Goal: Task Accomplishment & Management: Complete application form

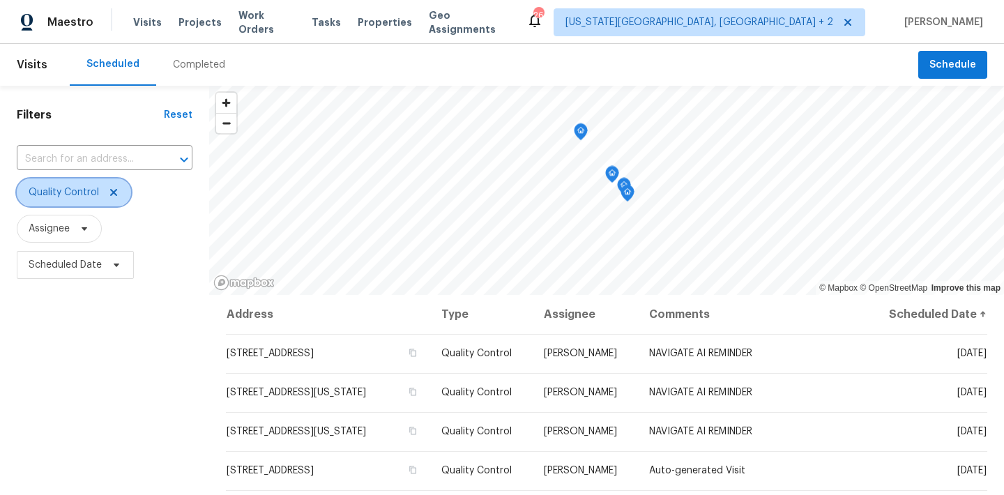
click at [110, 191] on icon at bounding box center [113, 192] width 11 height 11
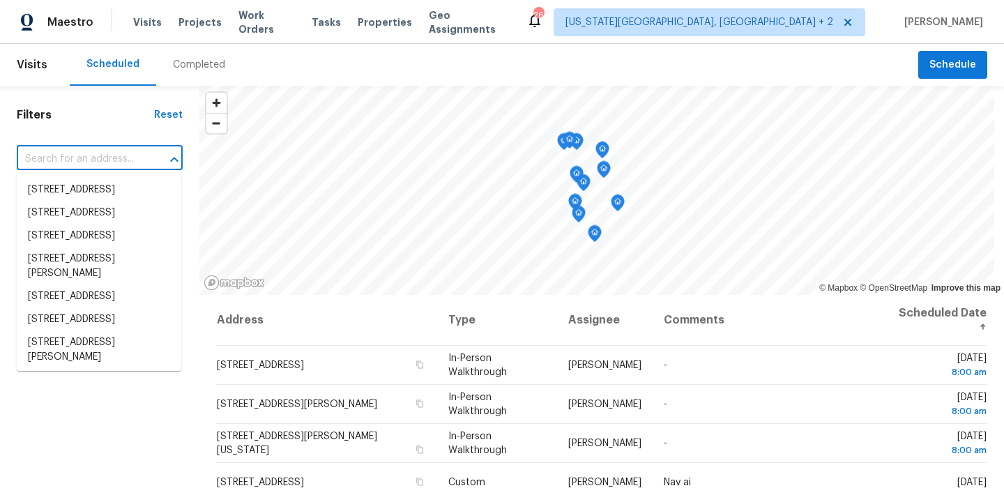
click at [99, 159] on input "text" at bounding box center [80, 160] width 127 height 22
paste input "[STREET_ADDRESS][PERSON_NAME][PERSON_NAME]"
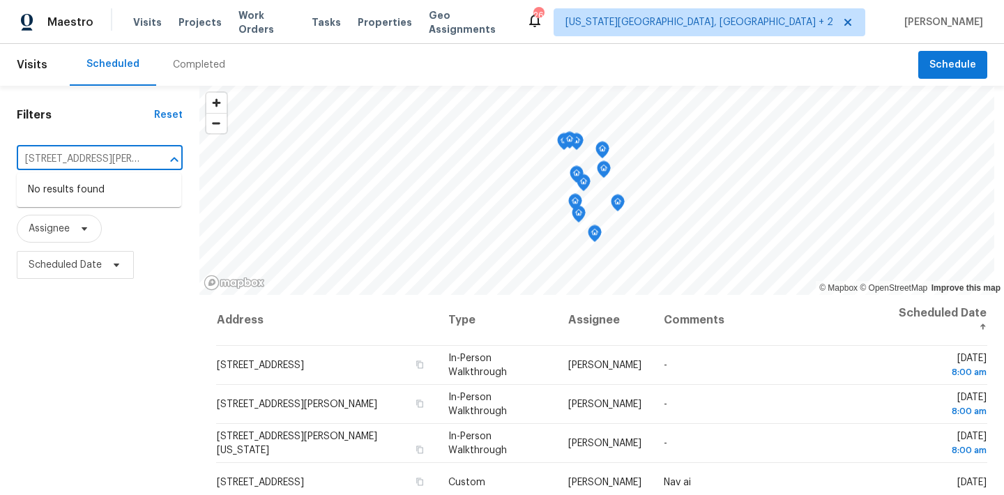
type input "2158 E Cortez Dr, Gilbert, AZ 85234"
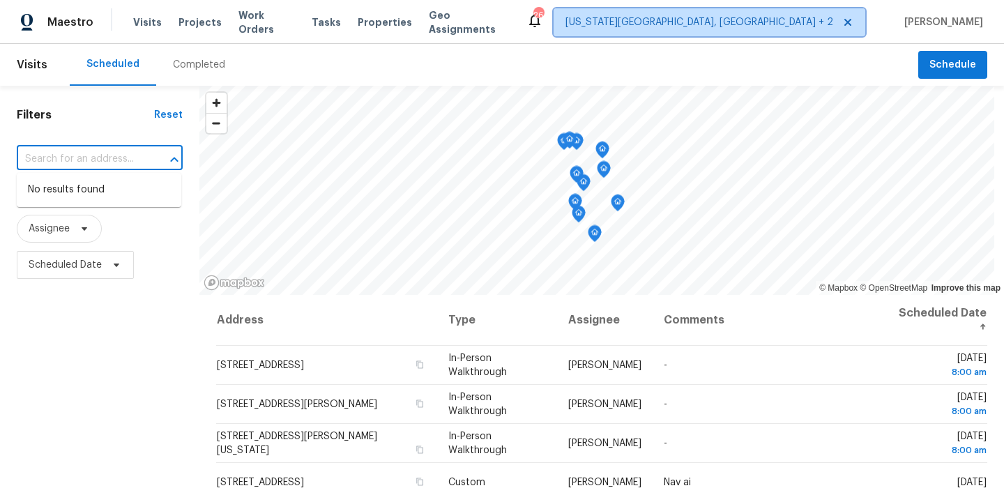
click at [783, 29] on span "Colorado Springs, CO + 2" at bounding box center [699, 22] width 268 height 14
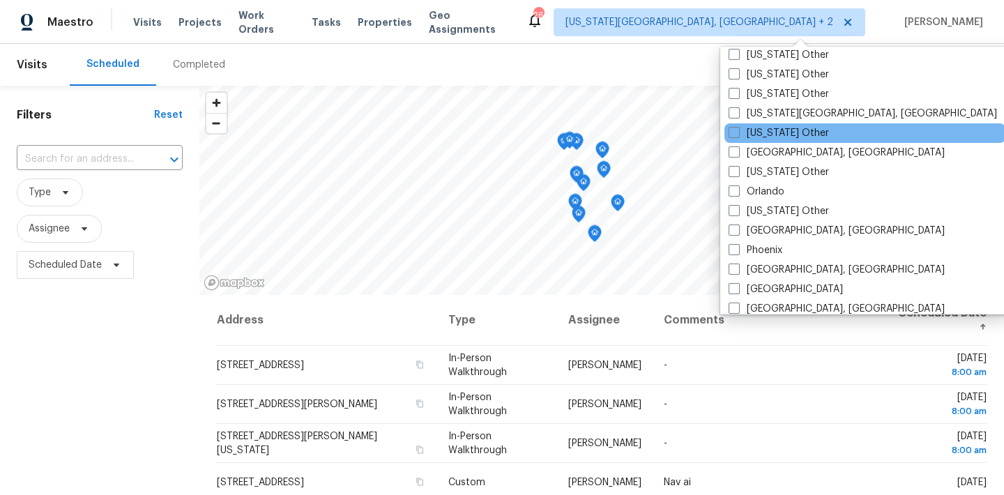
scroll to position [1472, 0]
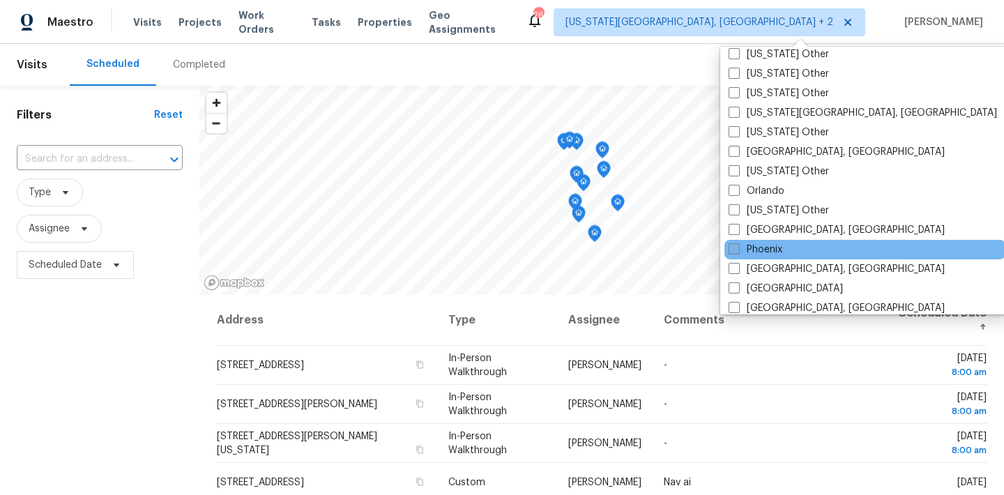
click at [764, 245] on label "Phoenix" at bounding box center [756, 250] width 54 height 14
click at [738, 245] on input "Phoenix" at bounding box center [733, 247] width 9 height 9
checkbox input "true"
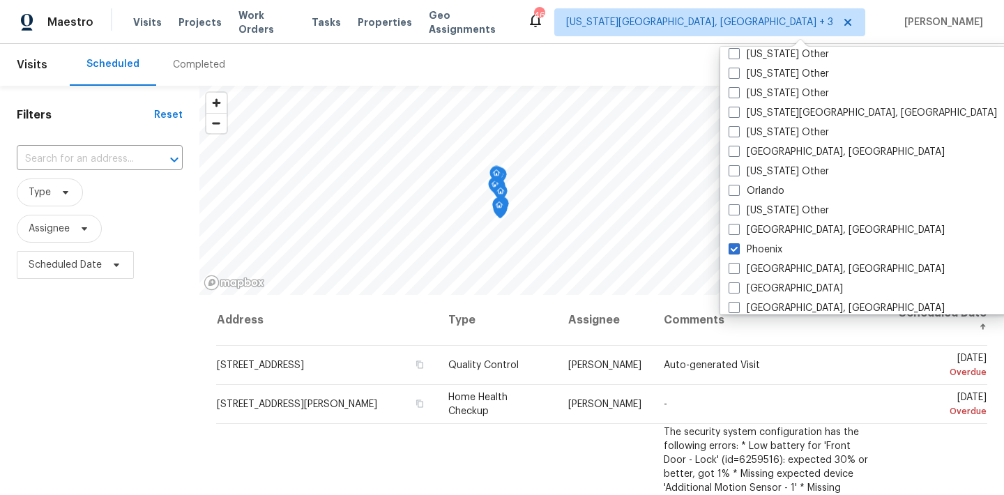
click at [116, 367] on div "Filters Reset ​ Type Assignee Scheduled Date" at bounding box center [99, 388] width 199 height 605
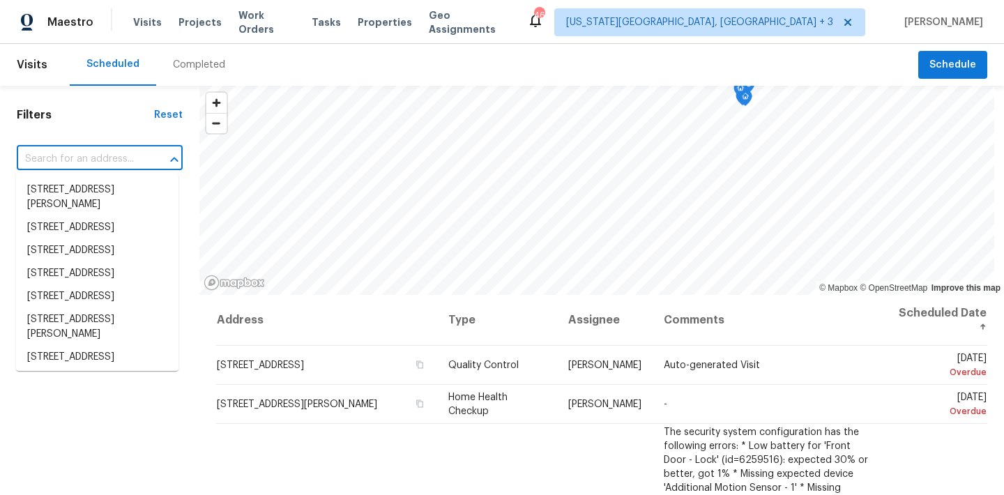
click at [65, 155] on input "text" at bounding box center [80, 160] width 127 height 22
paste input "2158 E Cortez Dr, Gilbert, AZ 85234"
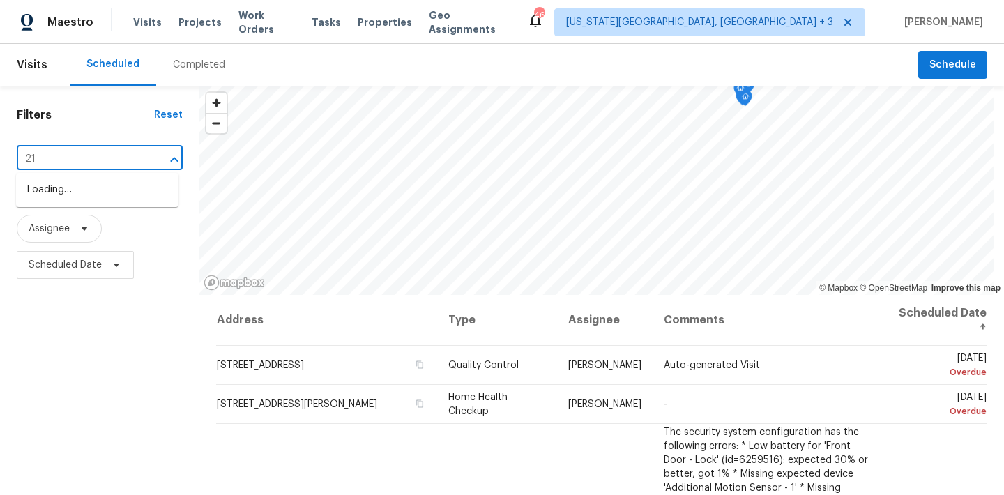
type input "2"
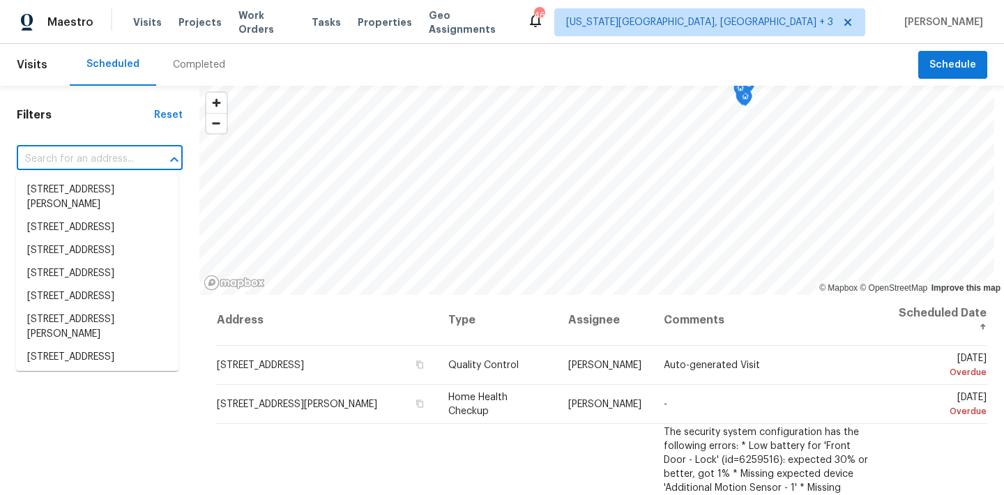
paste input "2158 E Cortez Dr, Gilbert, AZ 85234"
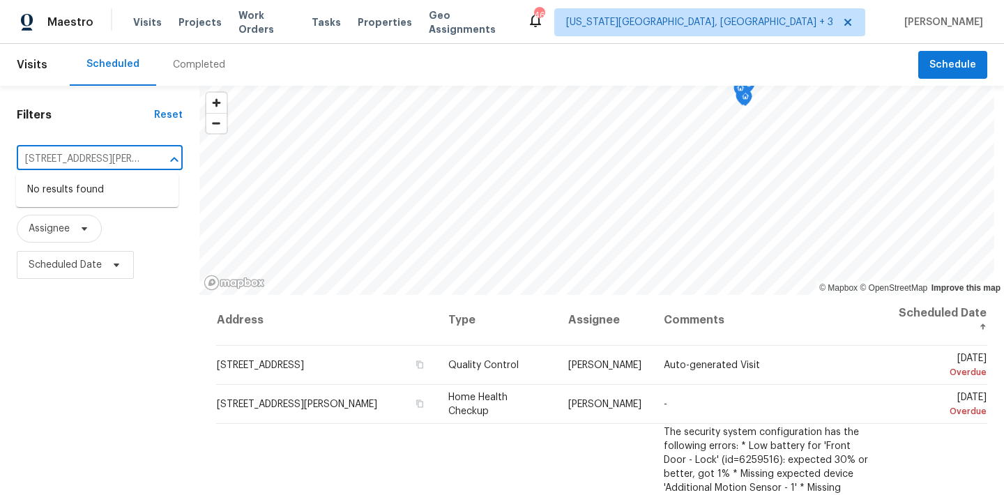
type input "2158 E Cortez Dr, Gilbert, AZ 85234"
click at [303, 51] on div "Scheduled Completed" at bounding box center [494, 65] width 849 height 42
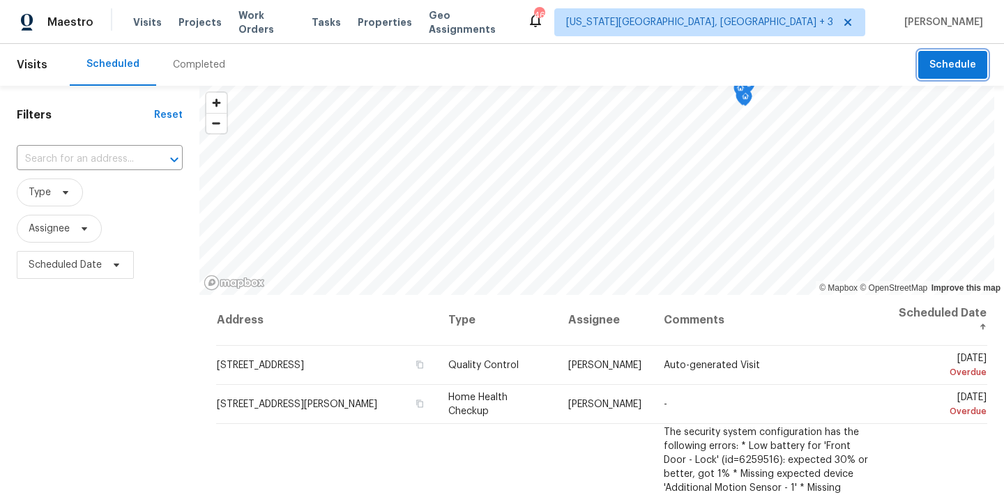
click at [955, 68] on span "Schedule" at bounding box center [952, 64] width 47 height 17
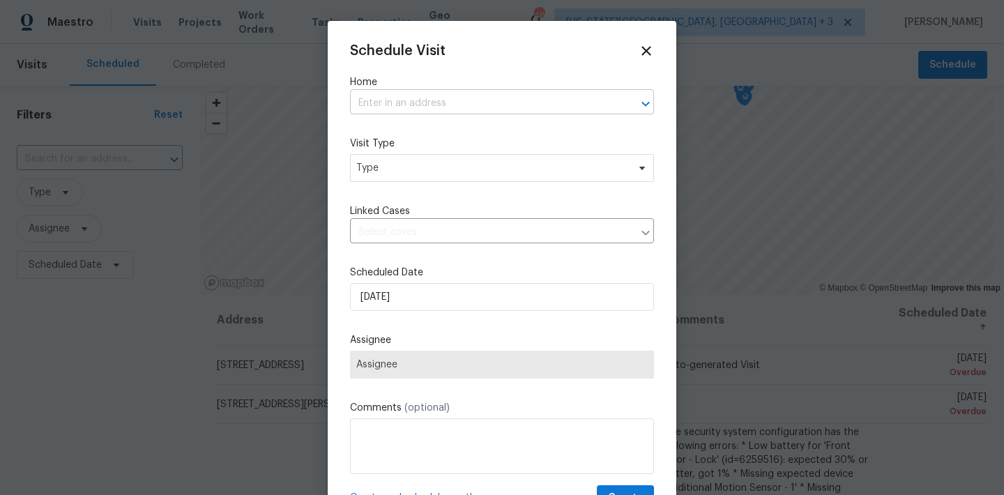
click at [465, 107] on input "text" at bounding box center [482, 104] width 265 height 22
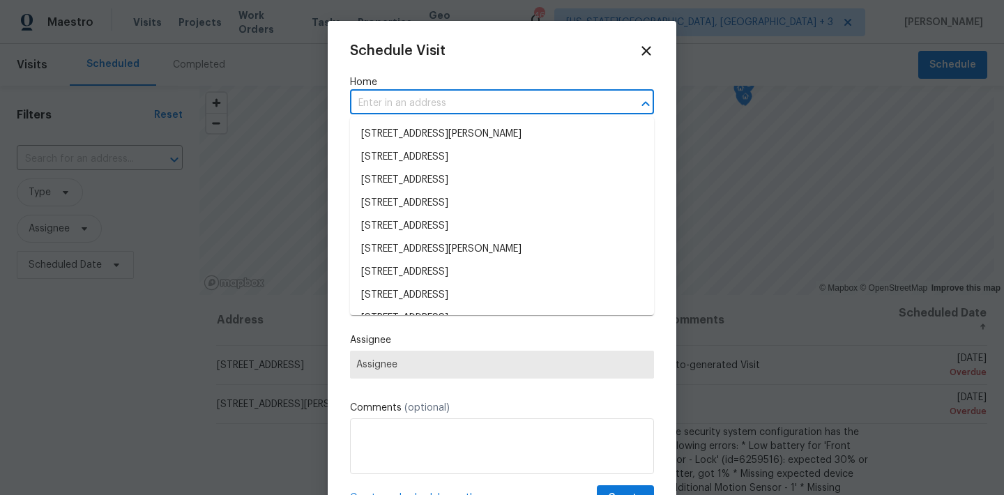
paste input "2158 E Cortez Dr, Gilbert, AZ 85234"
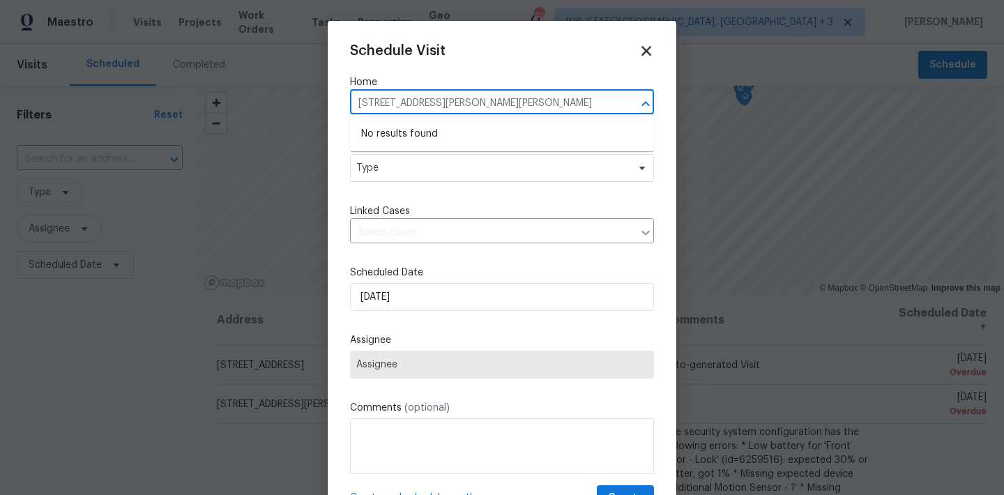
type input "2158 E Cortez Dr, Gilbert, AZ 85234"
click at [649, 48] on icon at bounding box center [646, 51] width 10 height 10
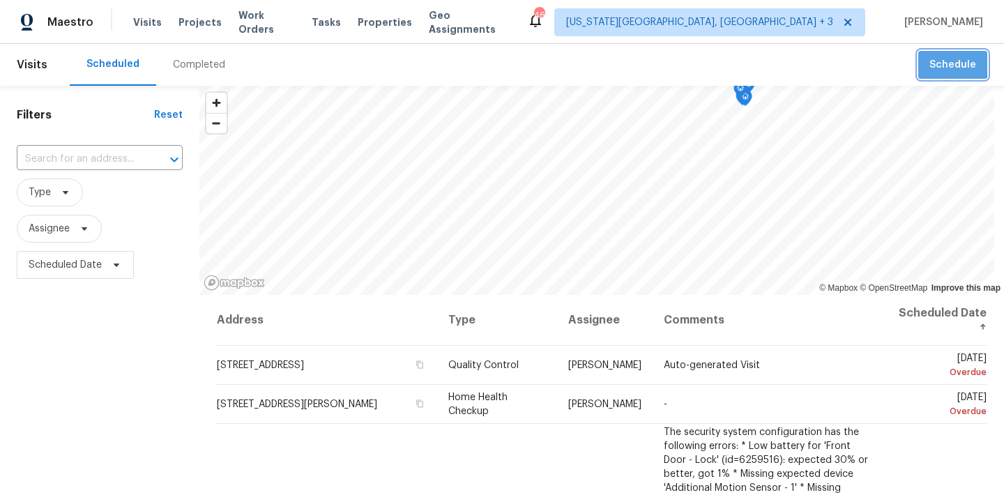
click at [943, 59] on span "Schedule" at bounding box center [952, 64] width 47 height 17
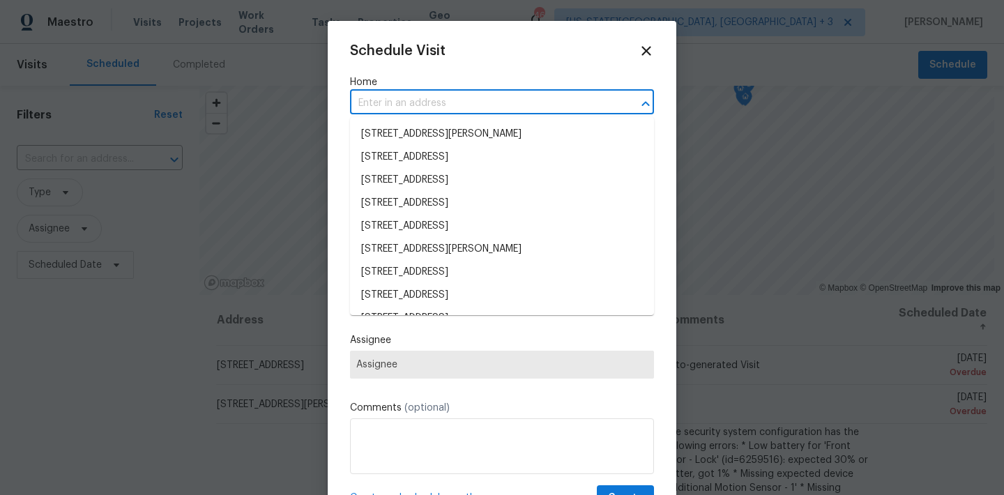
click at [527, 105] on input "text" at bounding box center [482, 104] width 265 height 22
paste input "2158 E Cortez Dr, Gilbert, AZ 85234"
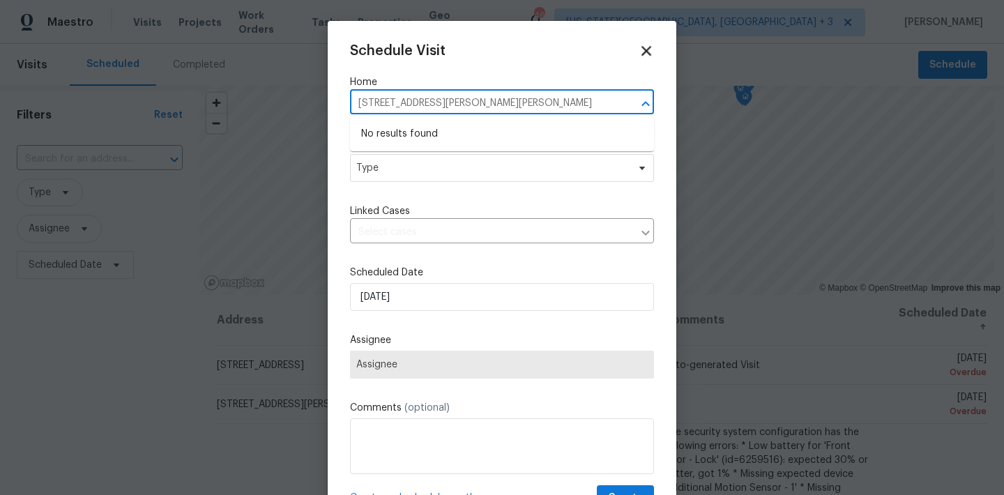
type input "2158 E Cortez Dr, Gilbert, AZ 85234"
click at [648, 45] on icon at bounding box center [646, 51] width 16 height 16
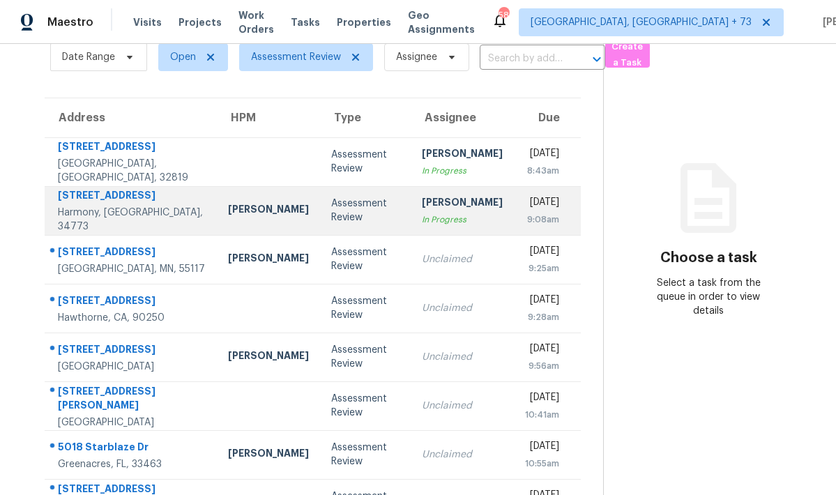
scroll to position [61, 0]
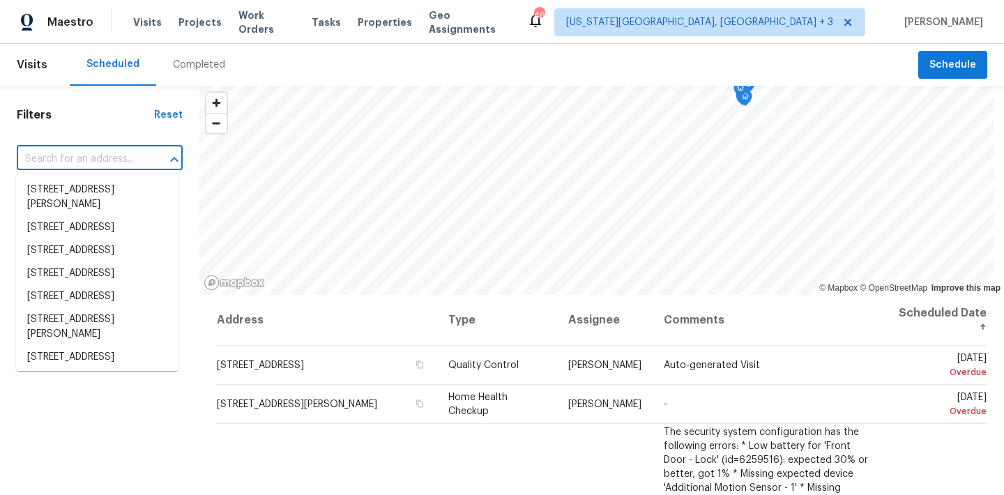
click at [96, 166] on input "text" at bounding box center [80, 160] width 127 height 22
paste input "2158 E Cortez Dr, Gilbert, AZ 85234"
type input "2158 E Cortez Dr, Gilbert, AZ 85234"
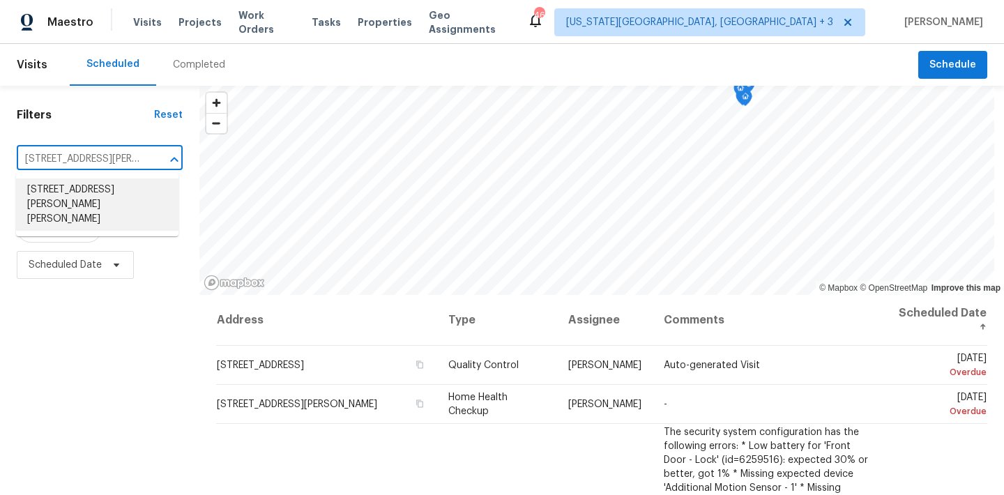
click at [74, 198] on li "2158 E Cortez Dr, Gilbert, AZ 85234" at bounding box center [97, 204] width 162 height 52
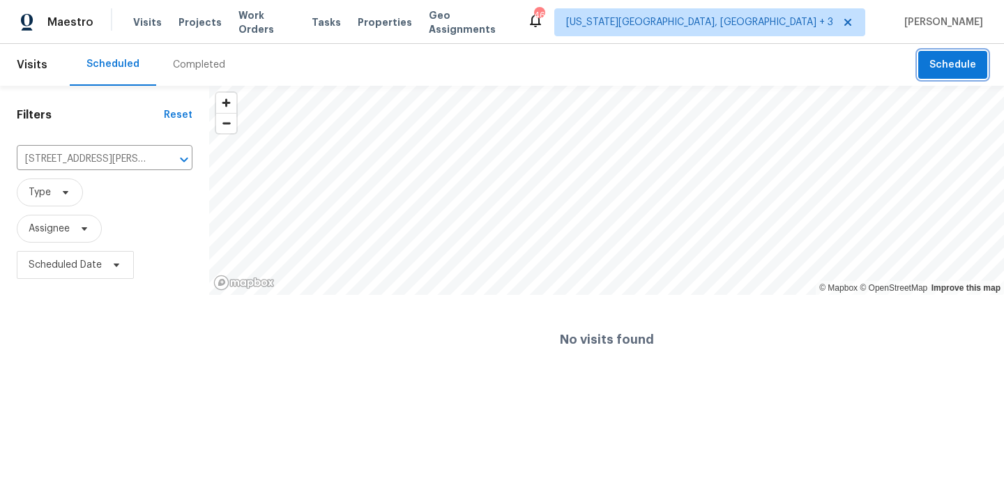
click at [957, 56] on button "Schedule" at bounding box center [952, 65] width 69 height 29
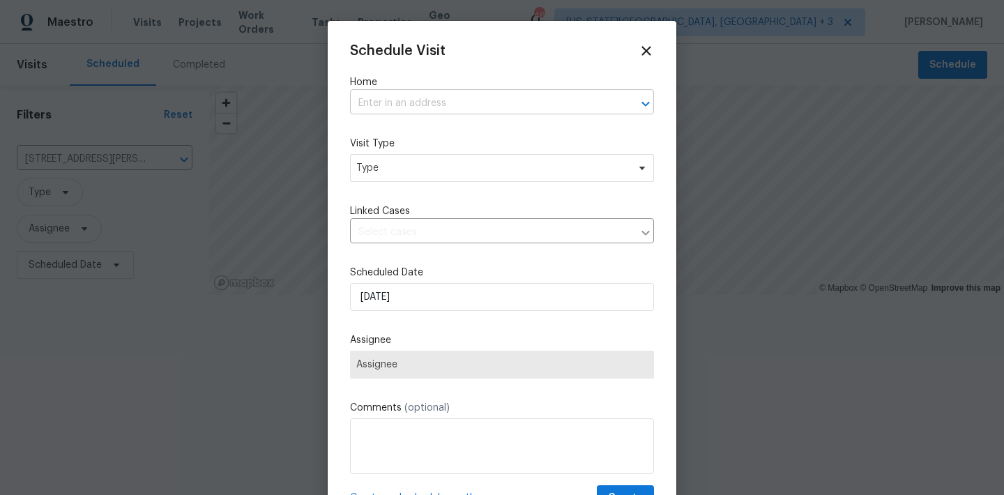
click at [482, 98] on input "text" at bounding box center [482, 104] width 265 height 22
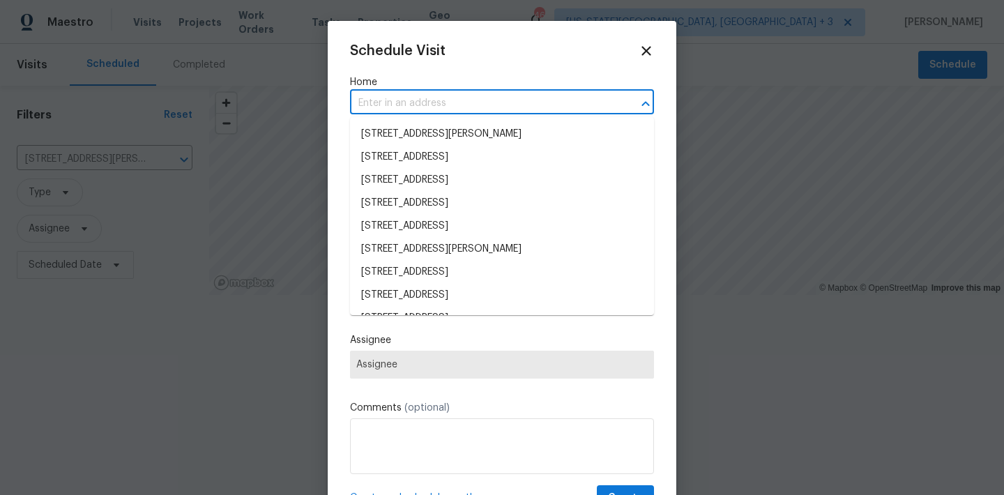
paste input "2158 E Cortez Dr, Gilbert, AZ 85234"
type input "2158 E Cortez Dr, Gilbert, AZ 85234"
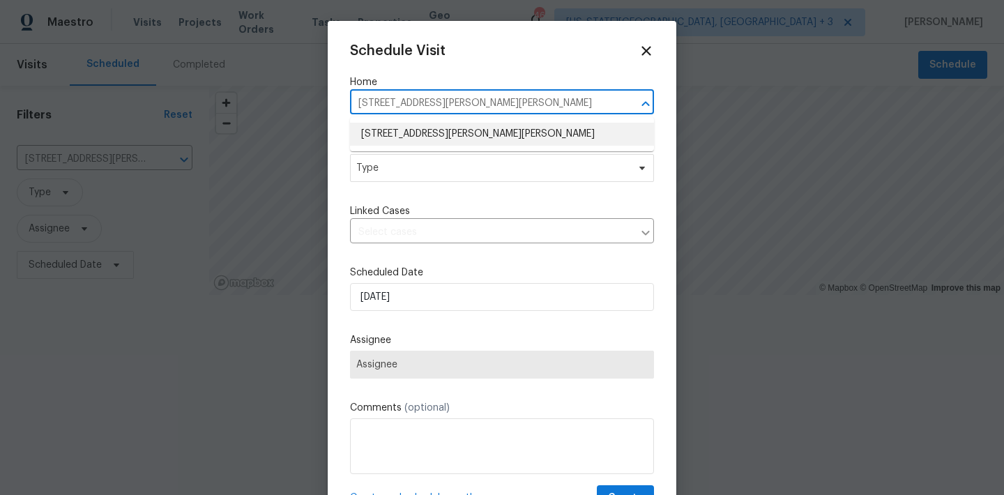
click at [443, 131] on li "2158 E Cortez Dr, Gilbert, AZ 85234" at bounding box center [502, 134] width 304 height 23
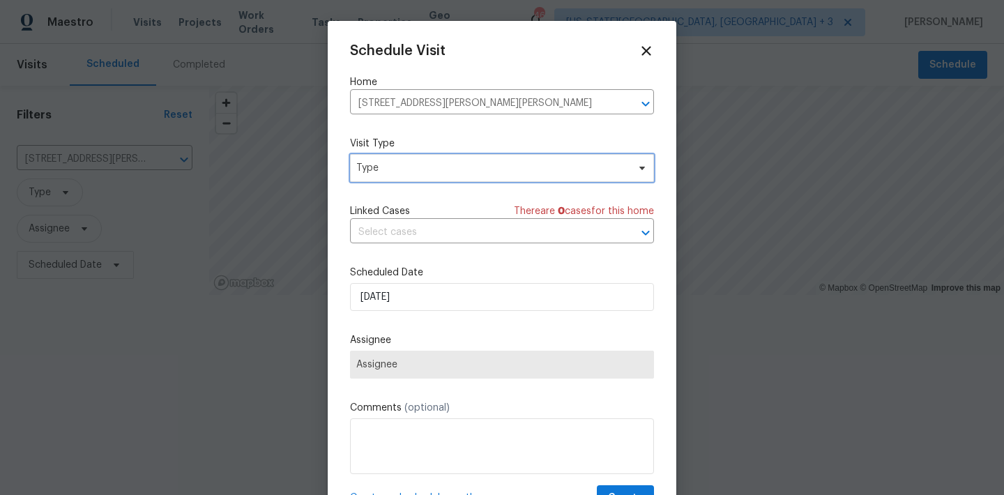
click at [425, 172] on span "Type" at bounding box center [491, 168] width 271 height 14
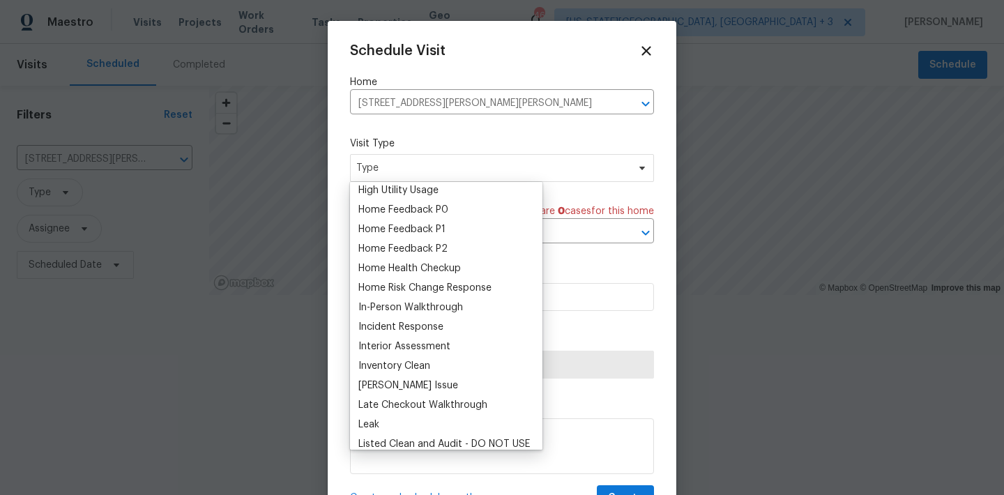
scroll to position [419, 0]
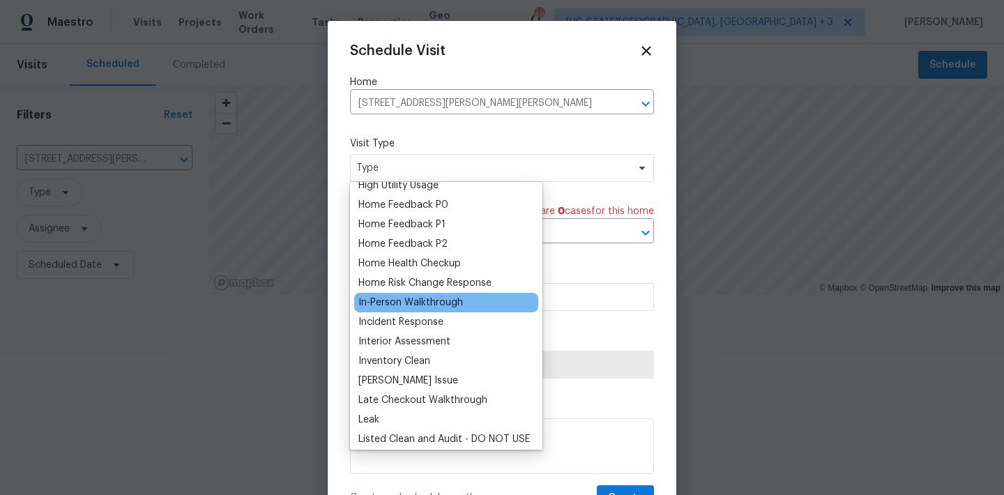
click at [418, 307] on div "In-Person Walkthrough" at bounding box center [410, 303] width 105 height 14
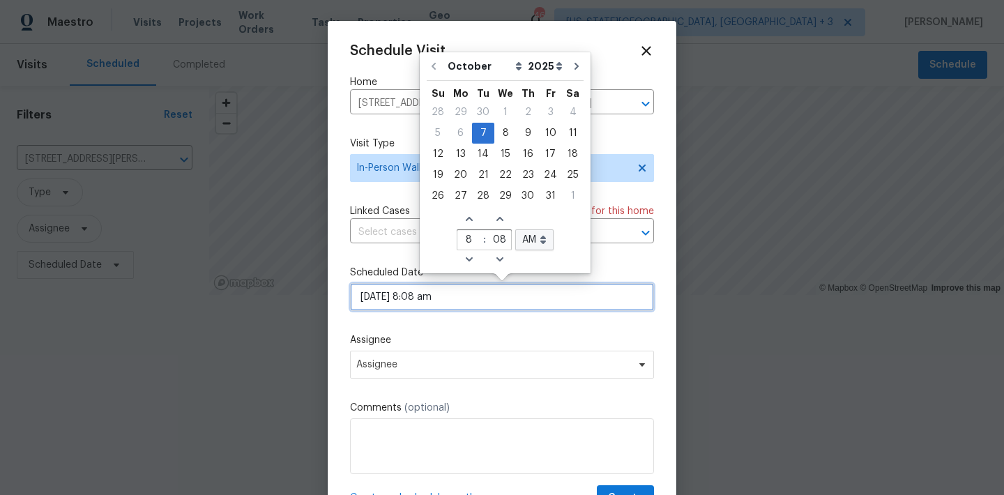
click at [458, 300] on input "10/07/2025 8:08 am" at bounding box center [502, 297] width 304 height 28
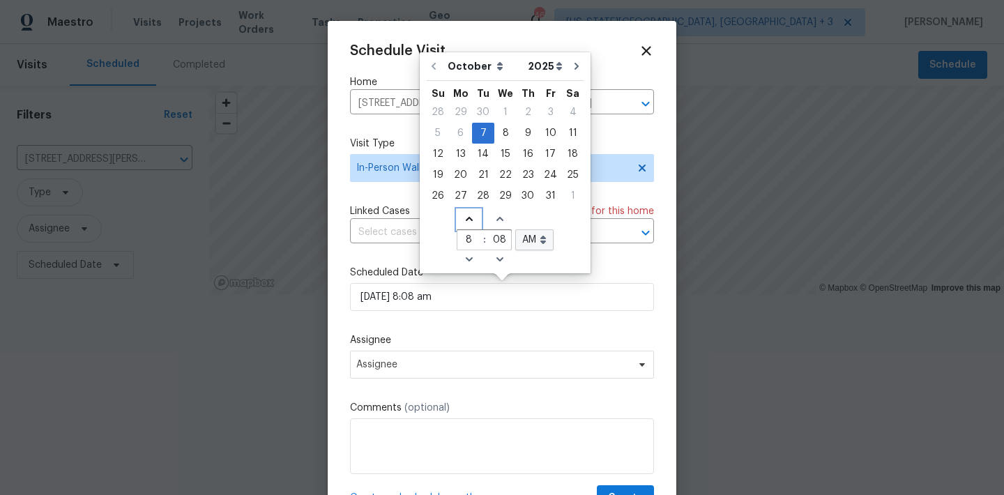
click at [465, 215] on icon "Increase hours (12hr clock)" at bounding box center [469, 218] width 11 height 11
type input "10/07/2025 9:08 am"
type input "9"
click at [465, 215] on icon "Increase hours (12hr clock)" at bounding box center [469, 218] width 11 height 11
type input "10/07/2025 10:08 am"
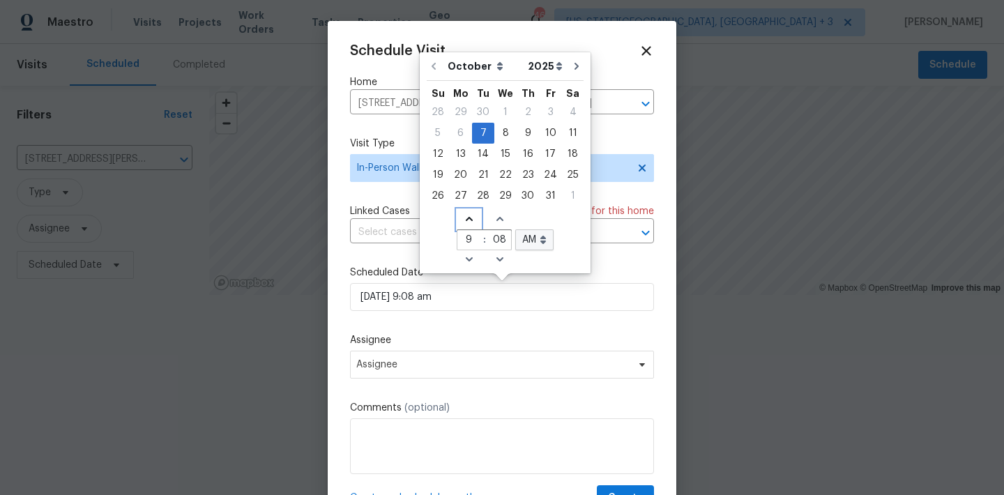
type input "10"
click at [465, 215] on icon "Increase hours (12hr clock)" at bounding box center [469, 218] width 11 height 11
type input "10/07/2025 11:08 am"
type input "11"
click at [465, 215] on icon "Increase hours (12hr clock)" at bounding box center [469, 218] width 11 height 11
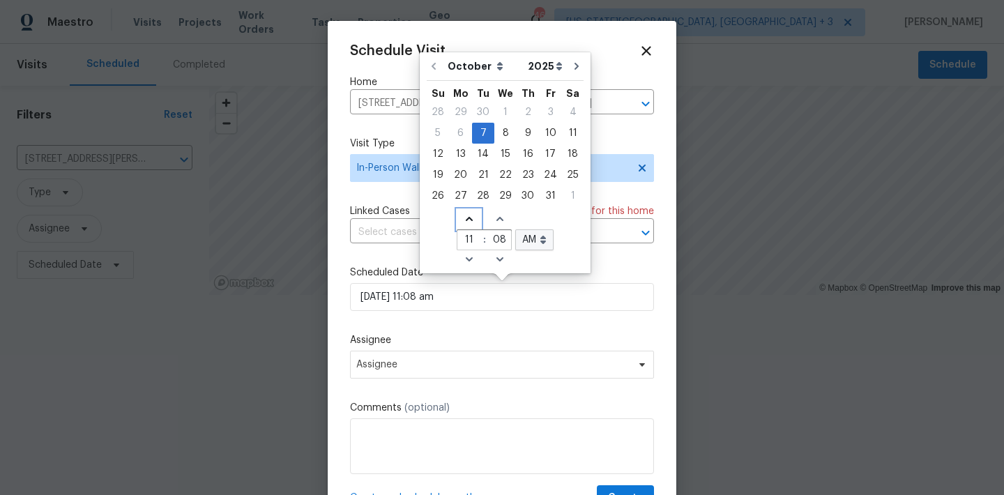
type input "10/07/2025 12:08 am"
type input "12"
click at [496, 258] on icon "Decrease minutes" at bounding box center [499, 259] width 11 height 11
type input "10/07/2025 12:07 am"
type input "07"
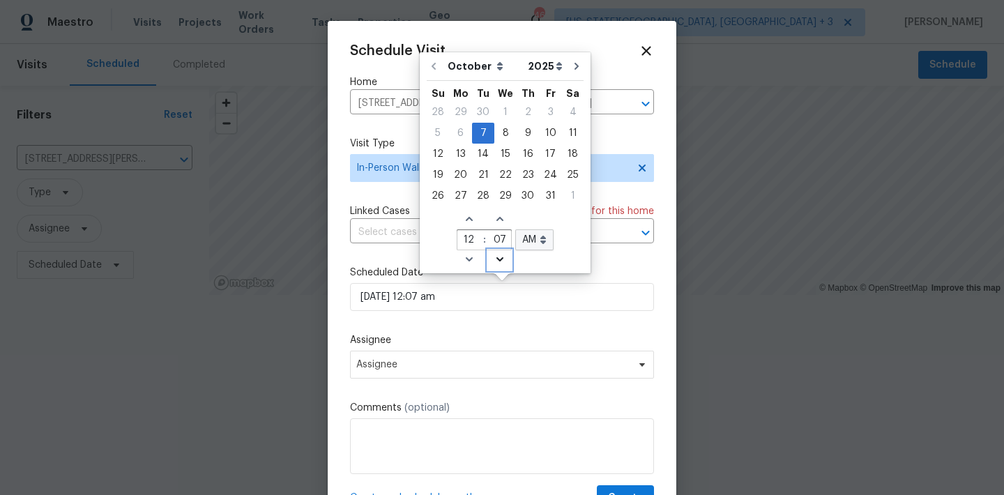
click at [496, 258] on icon "Decrease minutes" at bounding box center [499, 259] width 11 height 11
type input "10/07/2025 12:06 am"
type input "06"
click at [496, 258] on icon "Decrease minutes" at bounding box center [499, 259] width 11 height 11
type input "10/07/2025 12:05 am"
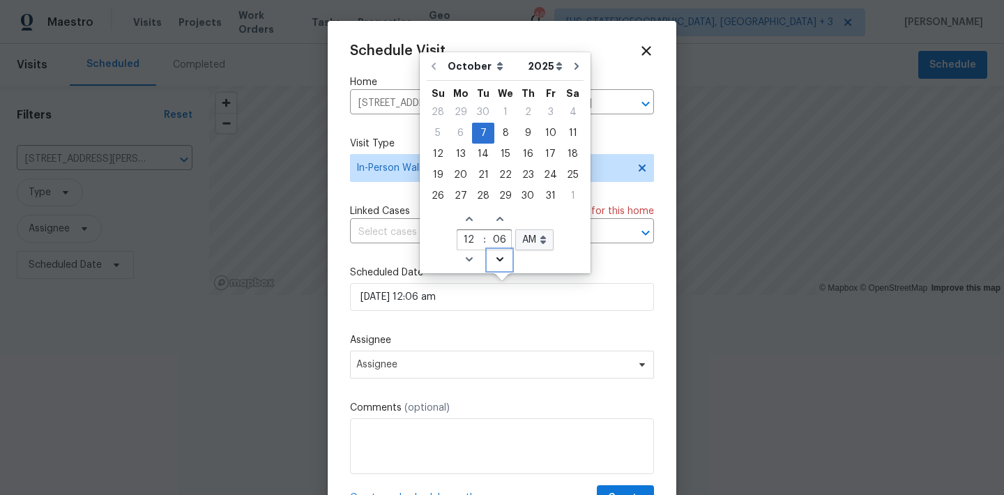
type input "05"
click at [496, 258] on icon "Decrease minutes" at bounding box center [499, 259] width 11 height 11
type input "10/07/2025 12:04 am"
type input "04"
click at [496, 258] on icon "Decrease minutes" at bounding box center [499, 259] width 11 height 11
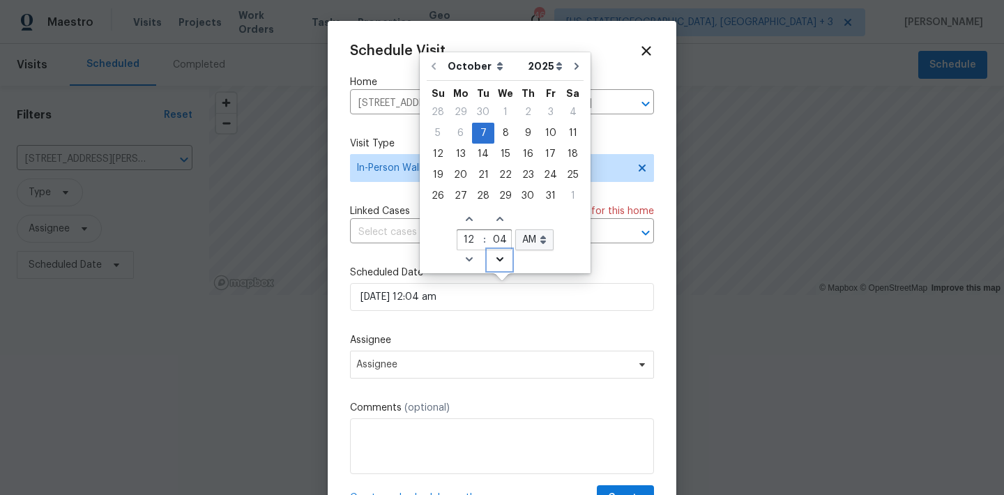
type input "10/07/2025 12:03 am"
type input "03"
click at [496, 258] on icon "Decrease minutes" at bounding box center [499, 259] width 11 height 11
type input "10/07/2025 12:02 am"
type input "02"
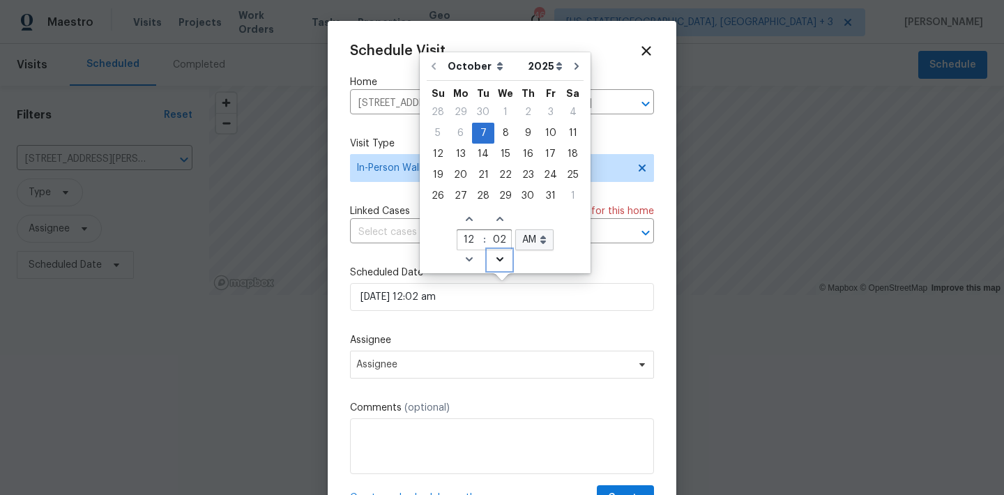
click at [496, 258] on icon "Decrease minutes" at bounding box center [499, 259] width 11 height 11
type input "10/07/2025 12:01 am"
type input "01"
click at [496, 258] on icon "Decrease minutes" at bounding box center [499, 259] width 11 height 11
type input "10/07/2025 12:00 am"
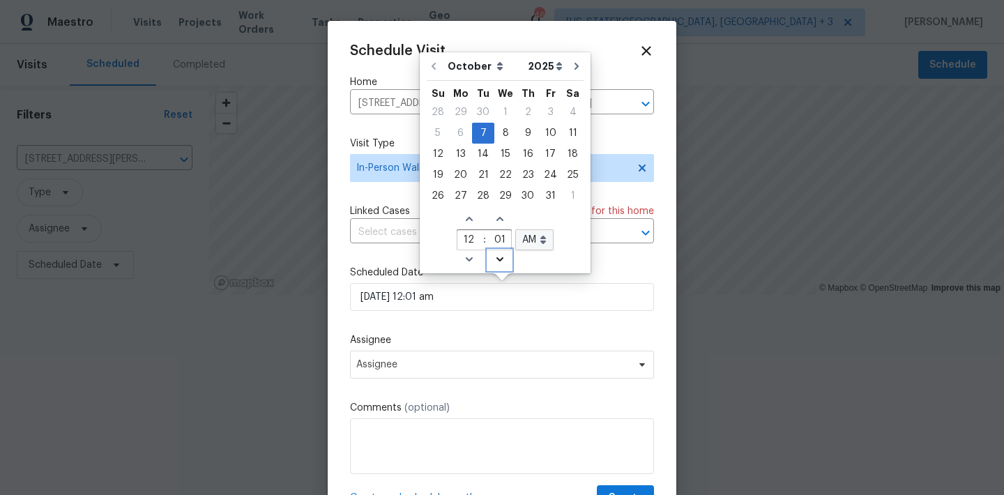
type input "00"
select select "pm"
type input "10/07/2025 12:00 pm"
select select "pm"
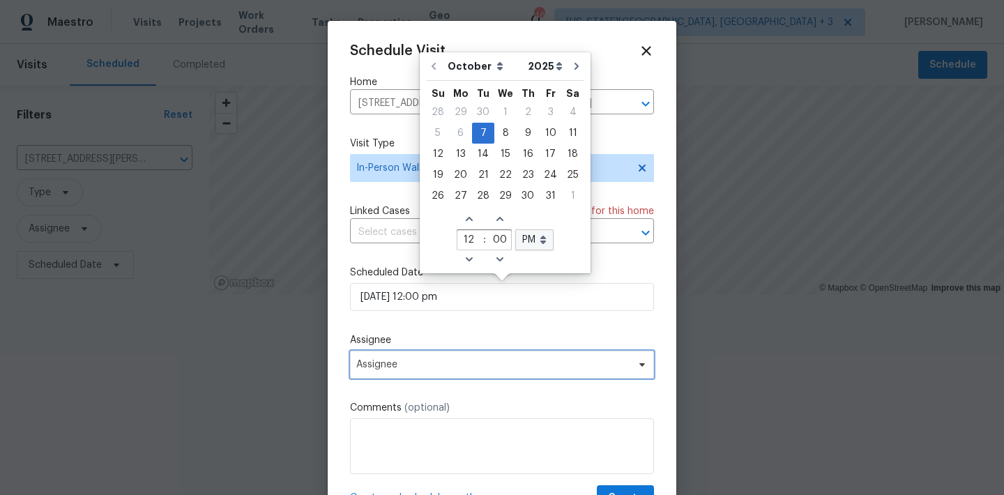
click at [442, 354] on span "Assignee" at bounding box center [502, 365] width 304 height 28
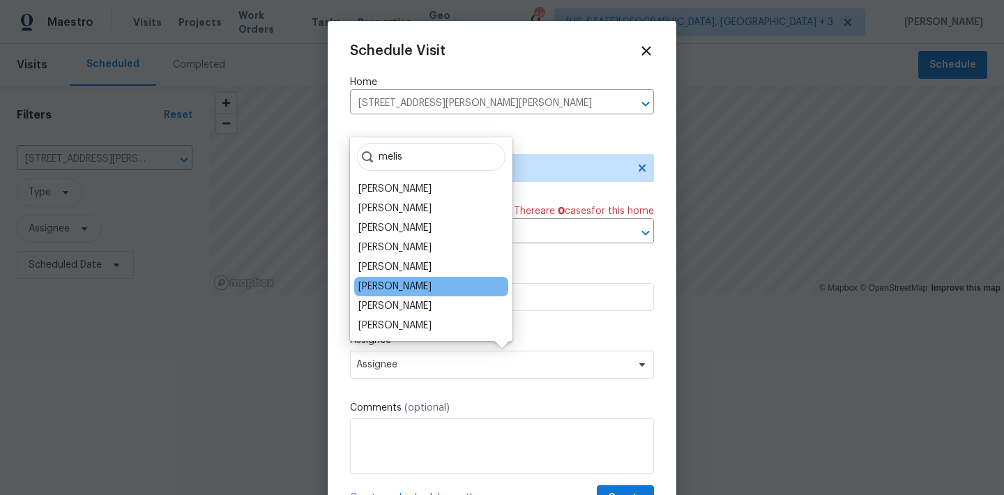
type input "melis"
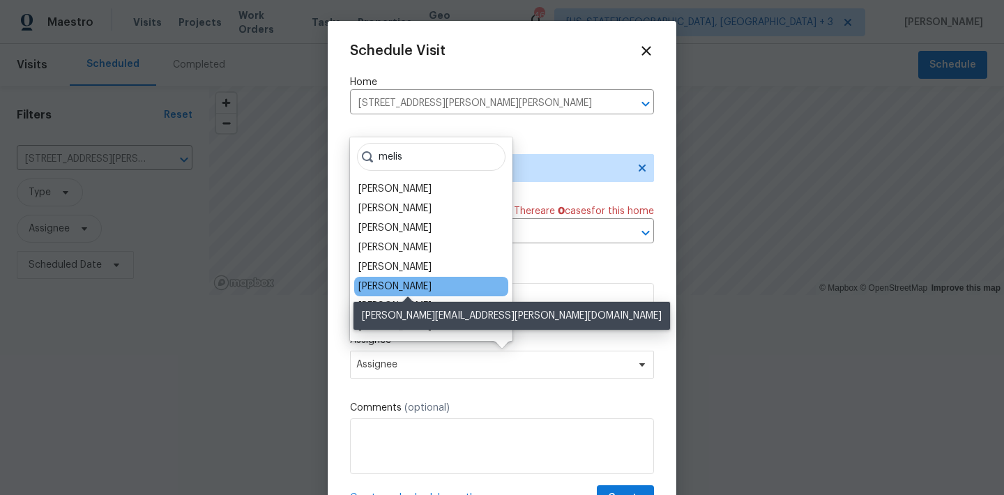
click at [426, 283] on div "[PERSON_NAME]" at bounding box center [394, 287] width 73 height 14
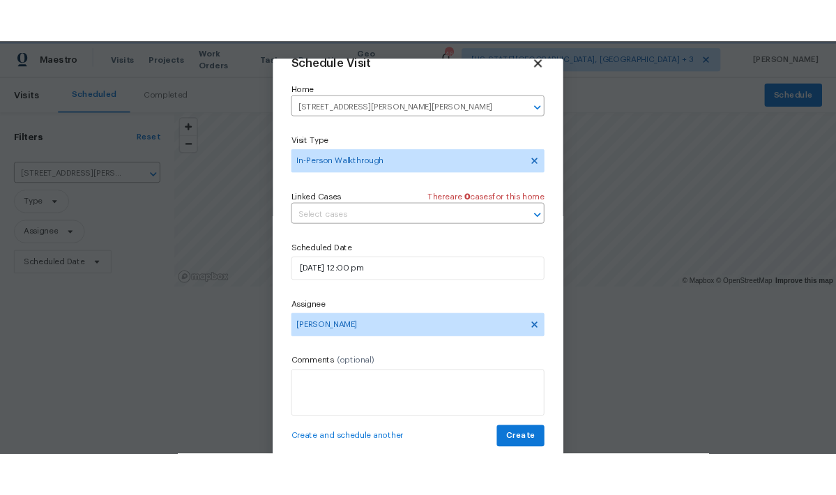
scroll to position [24, 0]
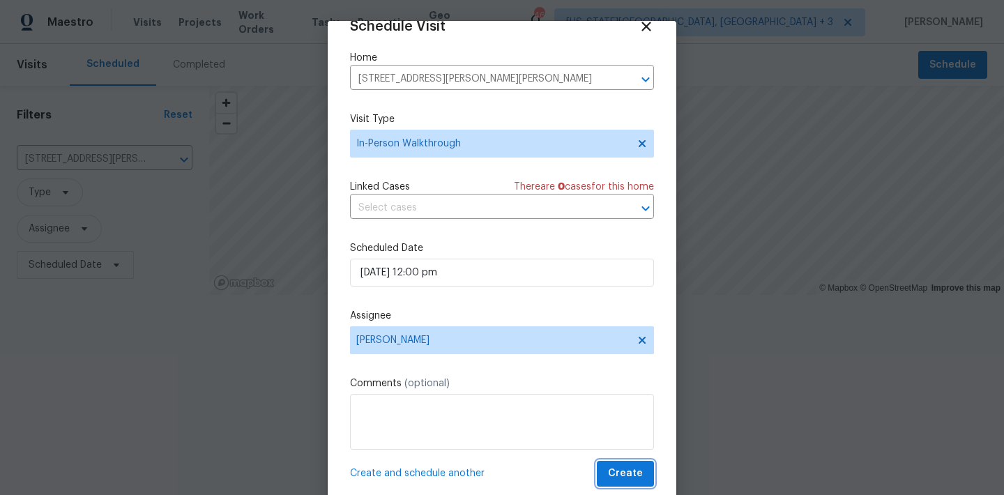
click at [623, 473] on span "Create" at bounding box center [625, 473] width 35 height 17
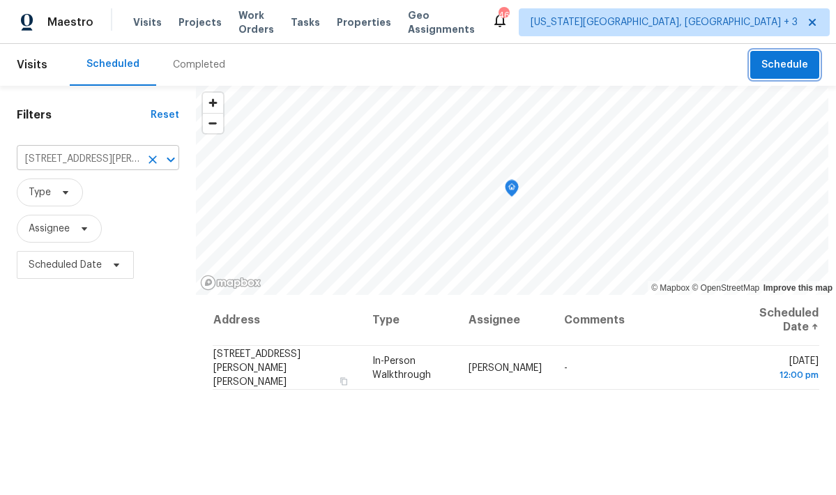
click at [160, 163] on icon "Clear" at bounding box center [153, 160] width 14 height 14
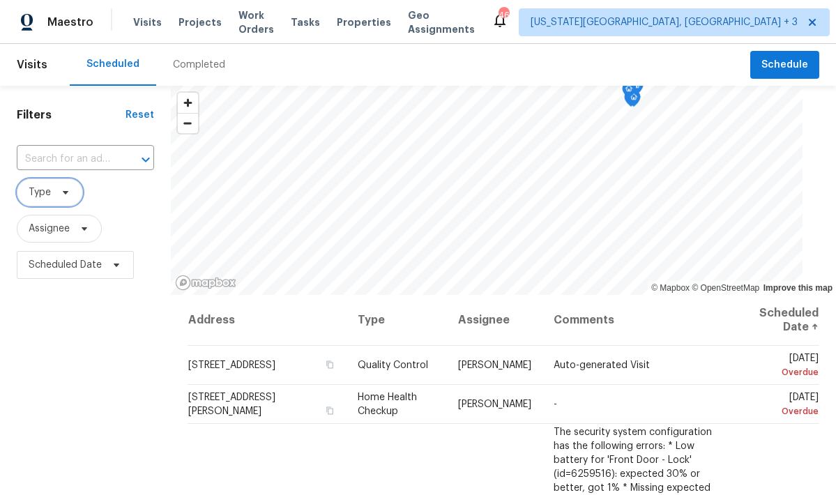
click at [59, 195] on span at bounding box center [63, 192] width 15 height 11
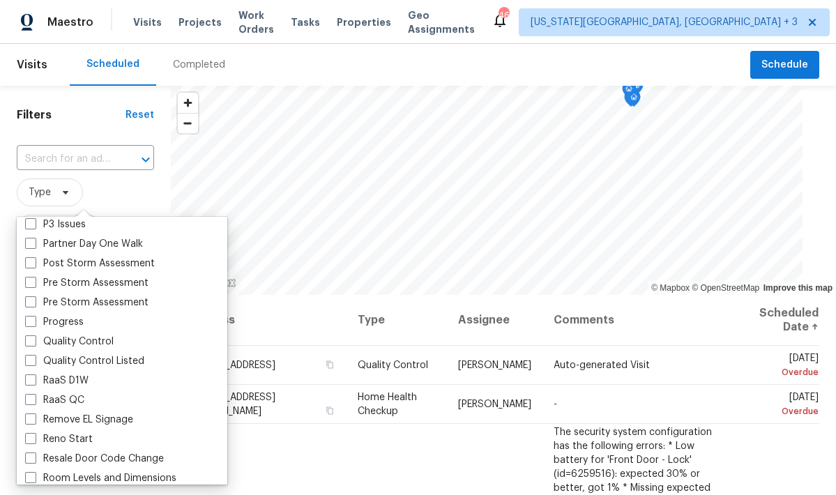
scroll to position [850, 0]
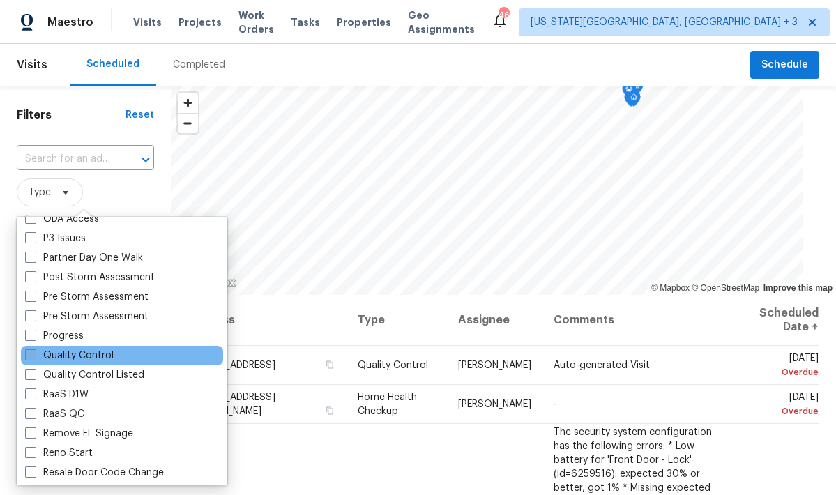
click at [96, 357] on label "Quality Control" at bounding box center [69, 356] width 89 height 14
click at [34, 357] on input "Quality Control" at bounding box center [29, 353] width 9 height 9
checkbox input "true"
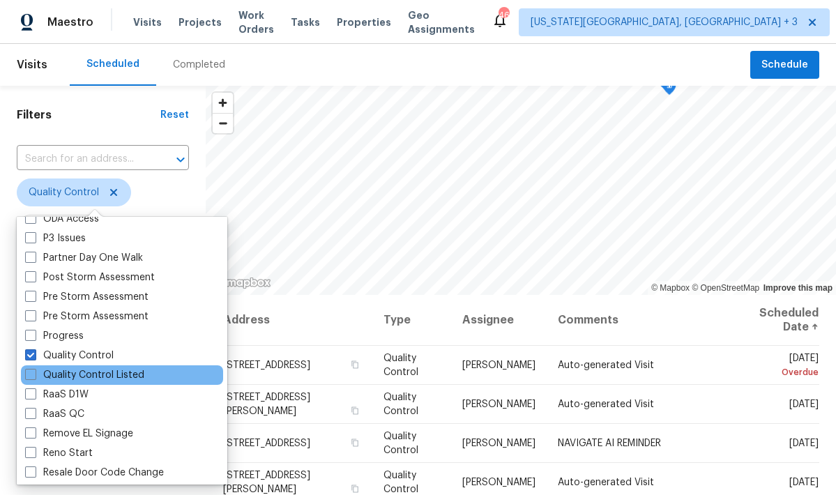
click at [56, 384] on div "Quality Control Listed" at bounding box center [122, 375] width 202 height 20
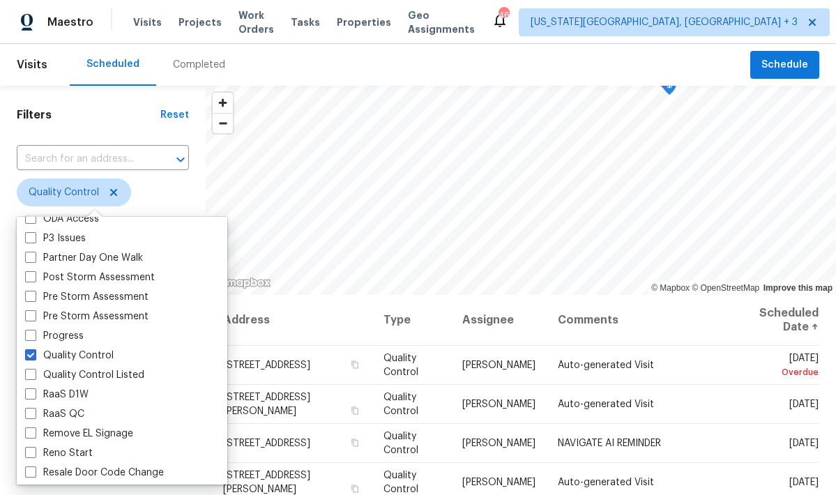
click at [149, 195] on span "Quality Control" at bounding box center [103, 192] width 172 height 28
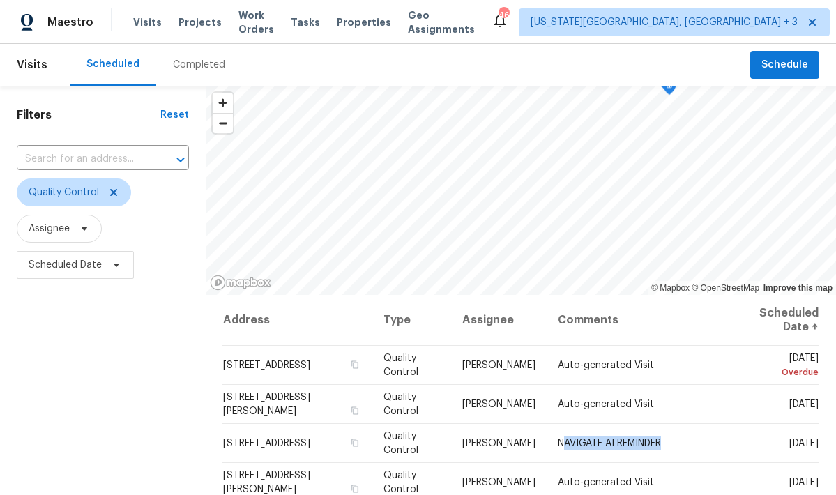
drag, startPoint x: 570, startPoint y: 444, endPoint x: 669, endPoint y: 450, distance: 99.2
click at [669, 450] on td "NAVIGATE AI REMINDER" at bounding box center [636, 443] width 179 height 39
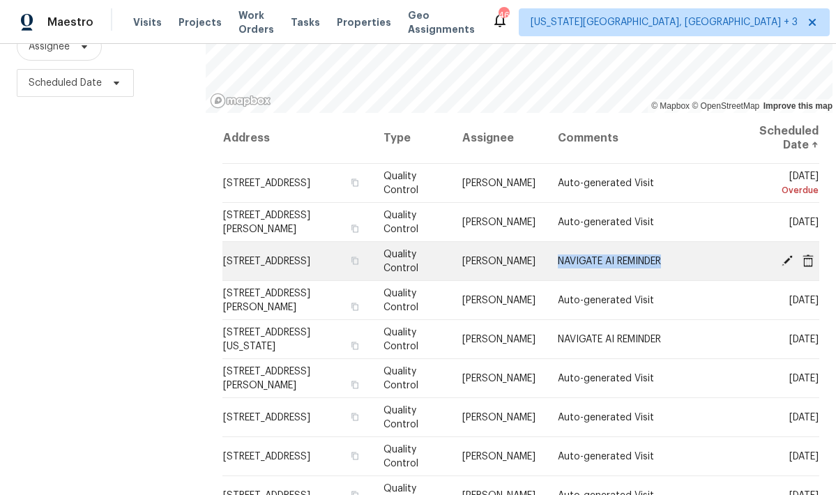
drag, startPoint x: 568, startPoint y: 262, endPoint x: 675, endPoint y: 264, distance: 107.4
click at [675, 264] on td "NAVIGATE AI REMINDER" at bounding box center [636, 261] width 179 height 39
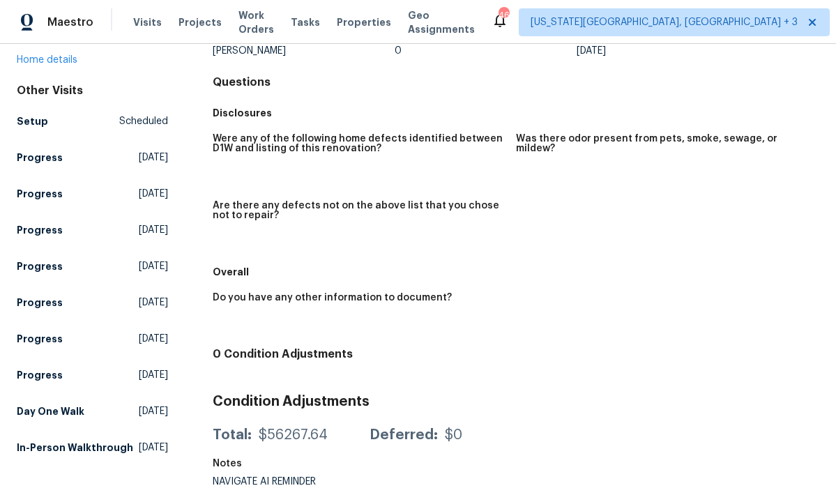
click at [298, 480] on div "NAVIGATE AI REMINDER" at bounding box center [304, 482] width 182 height 10
copy div "NAVIGATE AI REMINDER"
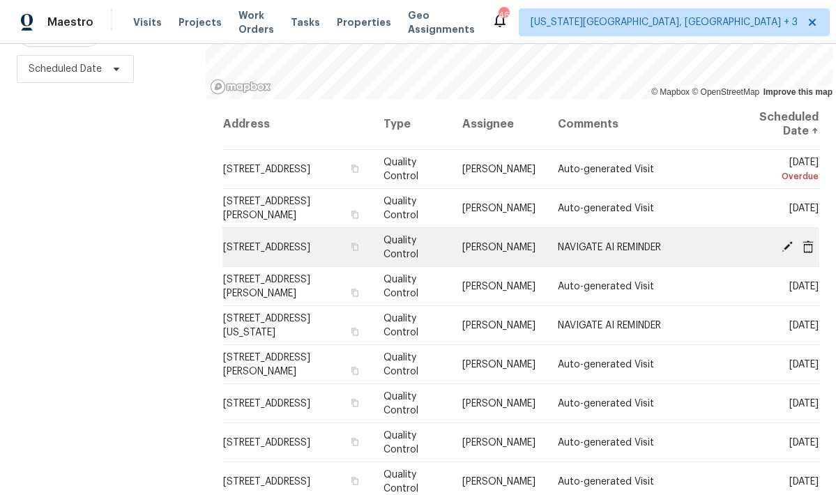
scroll to position [196, 0]
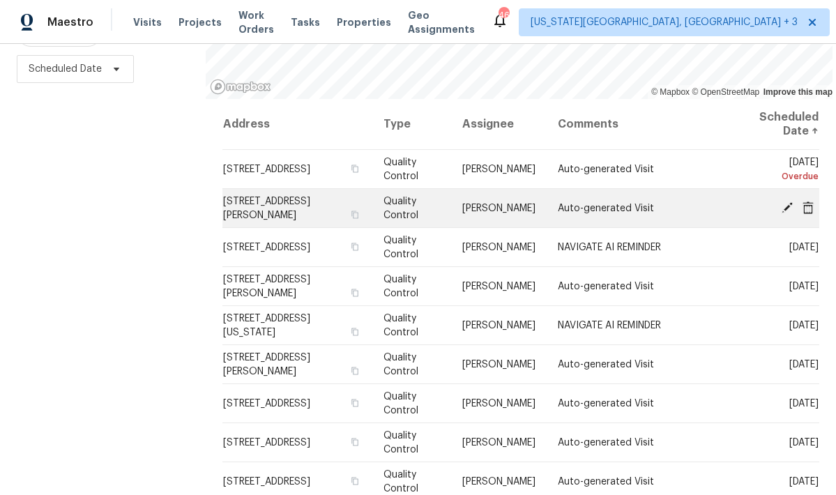
click at [786, 208] on icon at bounding box center [787, 207] width 11 height 11
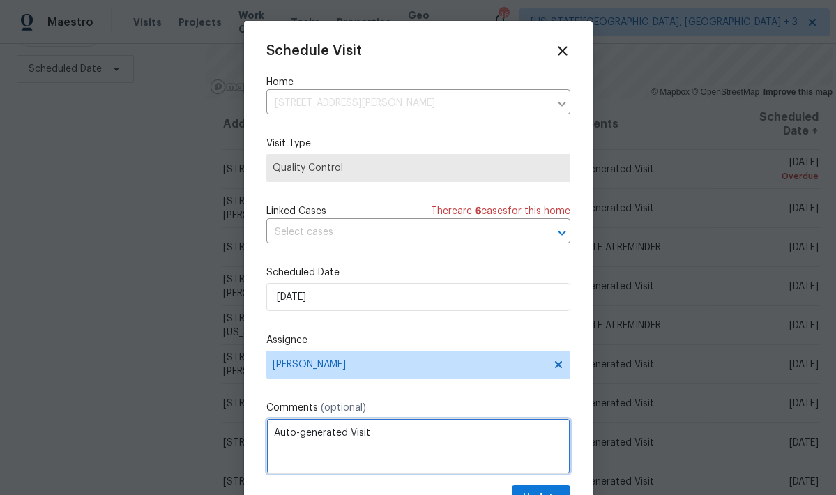
click at [330, 443] on textarea "Auto-generated Visit" at bounding box center [418, 446] width 304 height 56
paste textarea "NAVIGATE AI REMINDER"
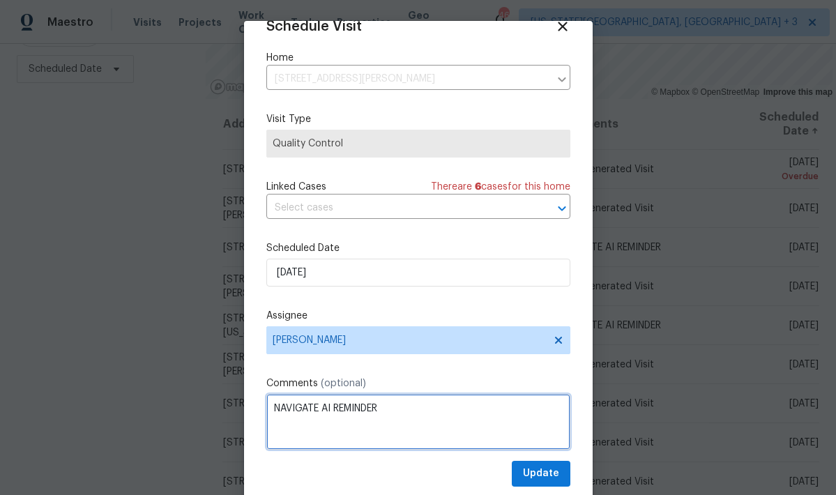
scroll to position [24, 0]
type textarea "NAVIGATE AI REMINDER"
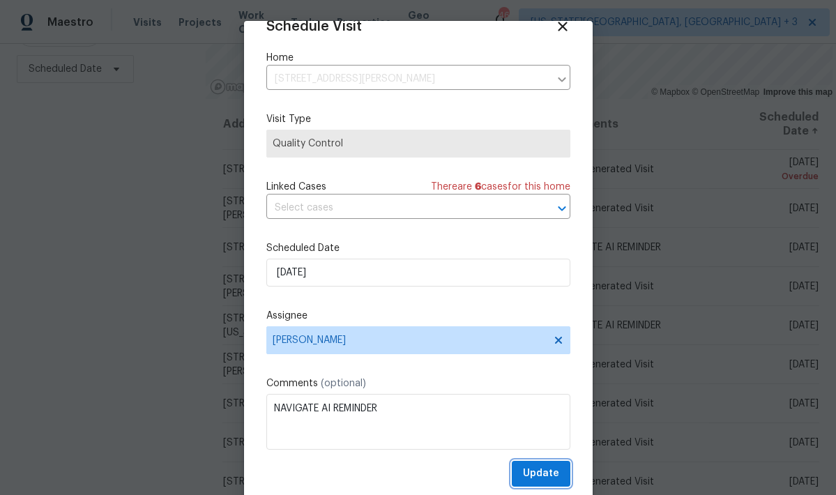
click at [559, 464] on button "Update" at bounding box center [541, 474] width 59 height 26
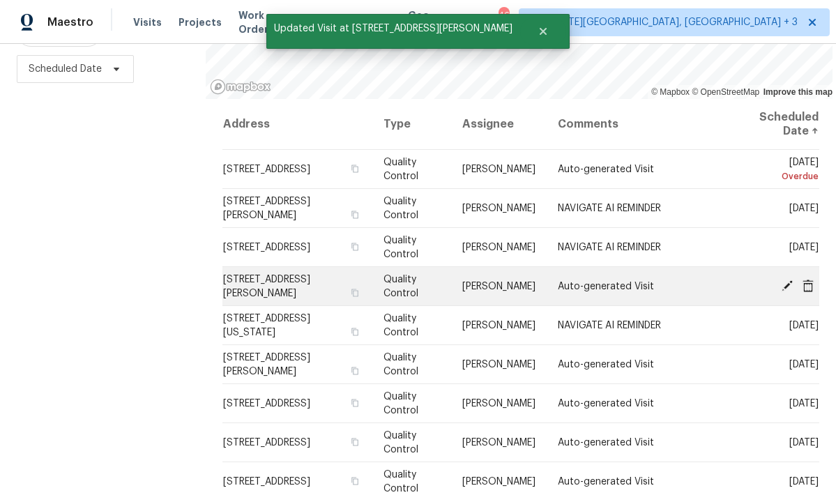
click at [786, 284] on icon at bounding box center [787, 285] width 13 height 13
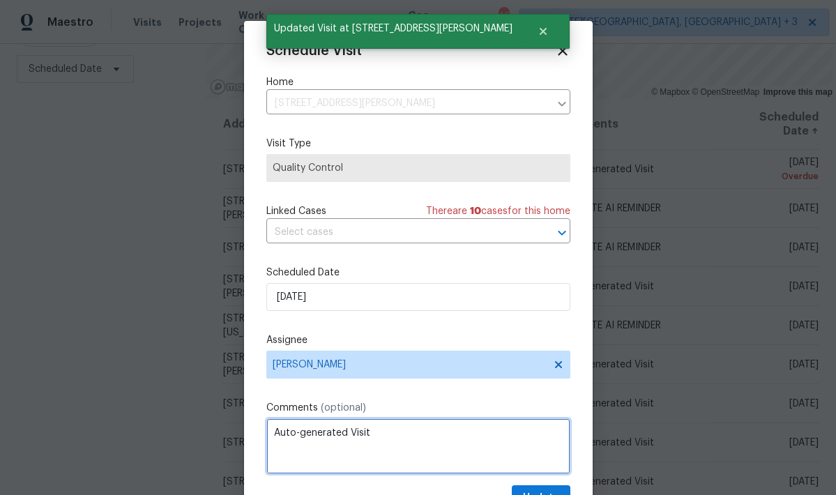
click at [318, 443] on textarea "Auto-generated Visit" at bounding box center [418, 446] width 304 height 56
paste textarea "NAVIGATE AI REMINDER"
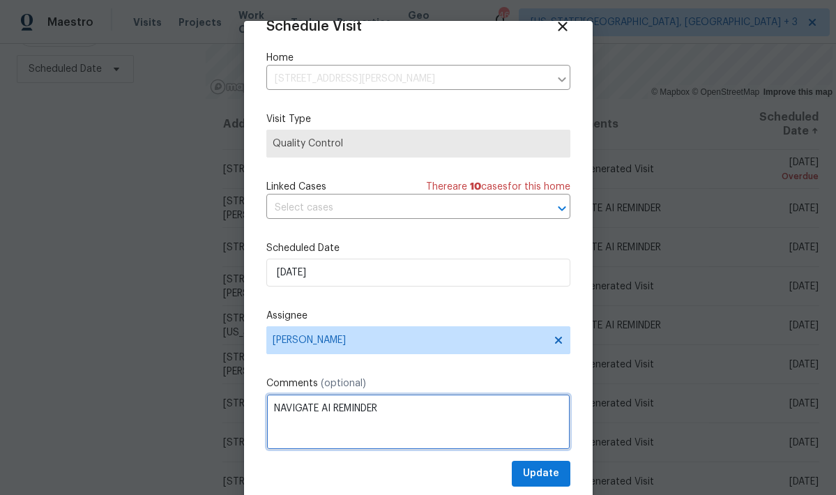
type textarea "NAVIGATE AI REMINDER"
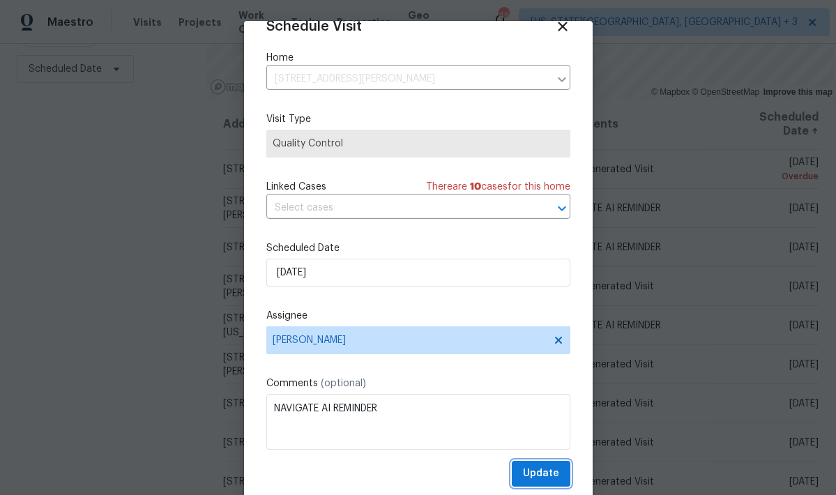
click at [533, 470] on span "Update" at bounding box center [541, 473] width 36 height 17
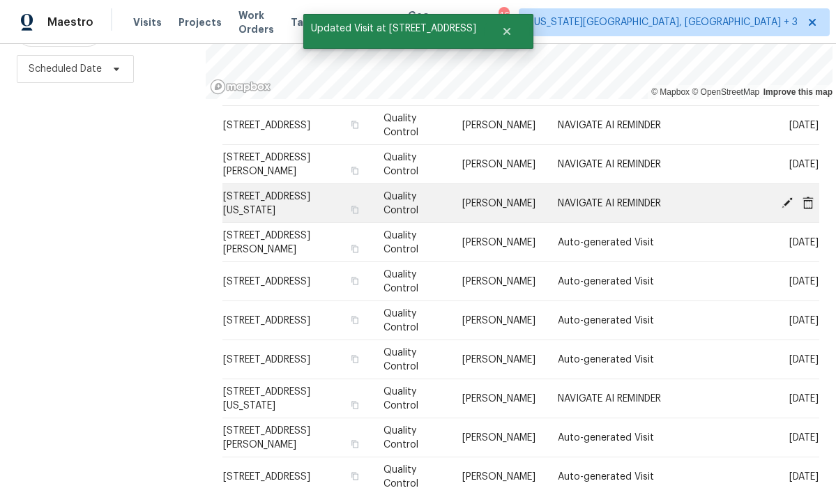
scroll to position [126, 0]
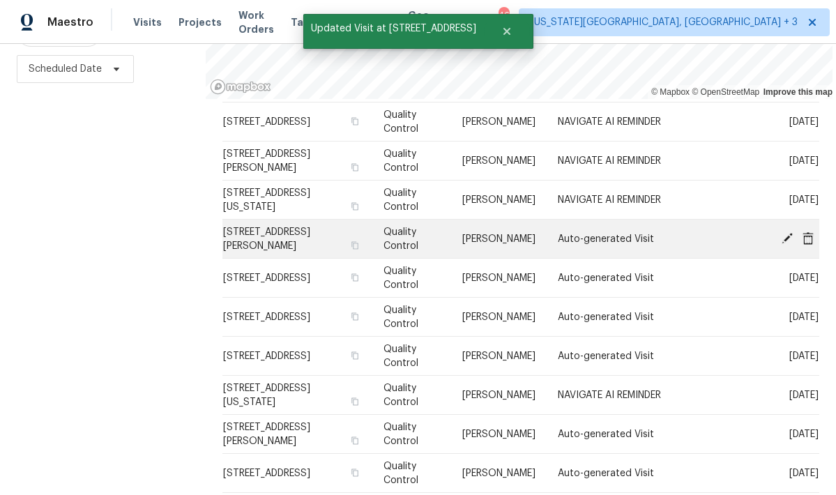
click at [784, 237] on icon at bounding box center [787, 237] width 13 height 13
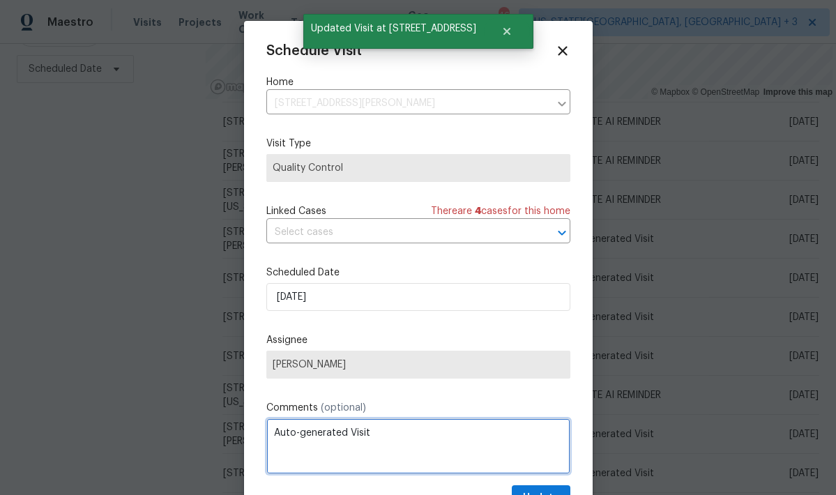
click at [344, 429] on textarea "Auto-generated Visit" at bounding box center [418, 446] width 304 height 56
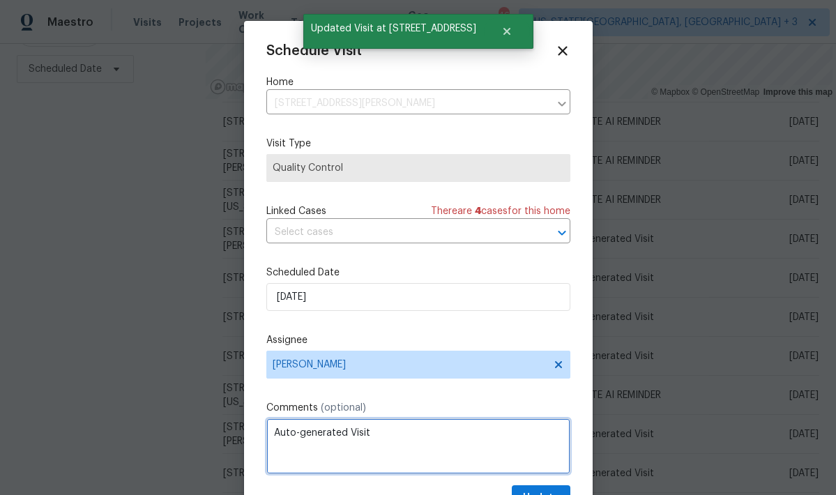
click at [344, 429] on textarea "Auto-generated Visit" at bounding box center [418, 446] width 304 height 56
paste textarea "NAVIGATE AI REMINDER"
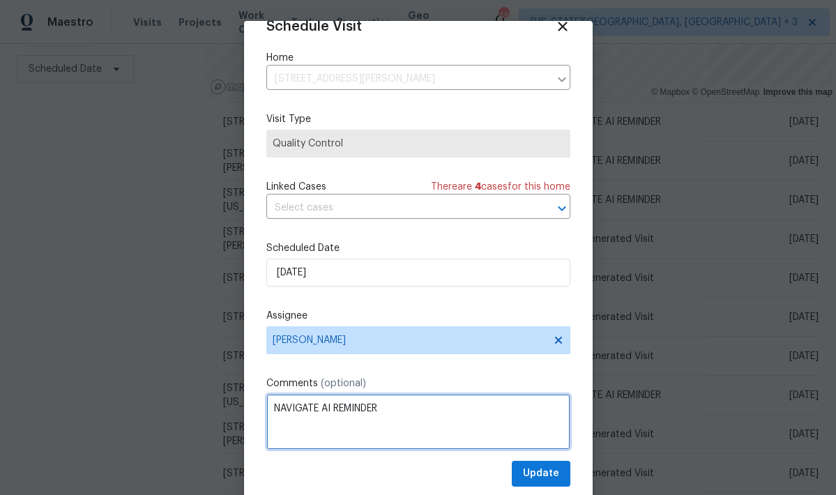
scroll to position [24, 0]
type textarea "NAVIGATE AI REMINDER"
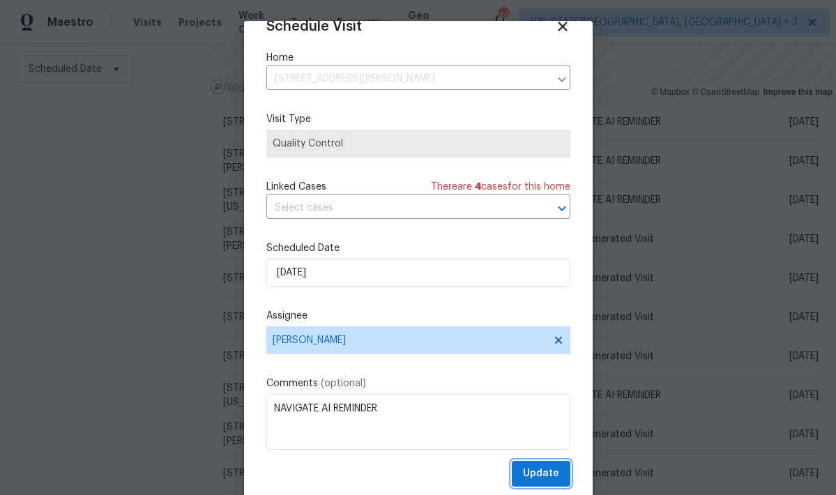
click at [528, 478] on span "Update" at bounding box center [541, 473] width 36 height 17
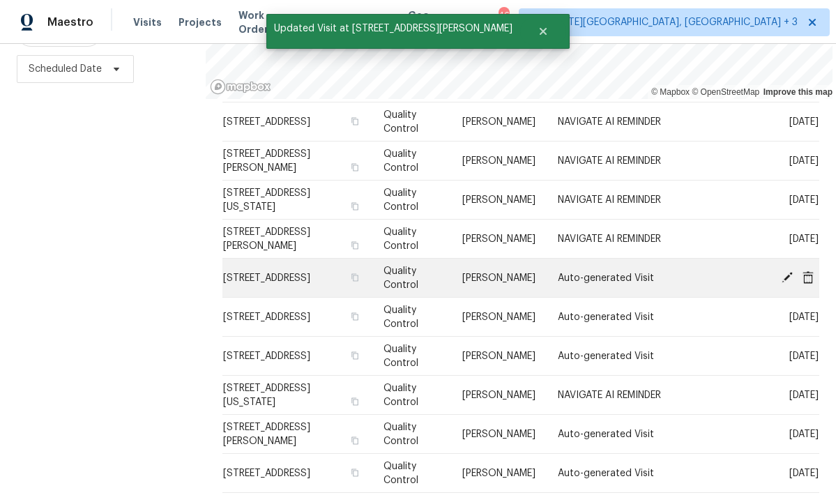
click at [788, 280] on icon at bounding box center [787, 277] width 13 height 13
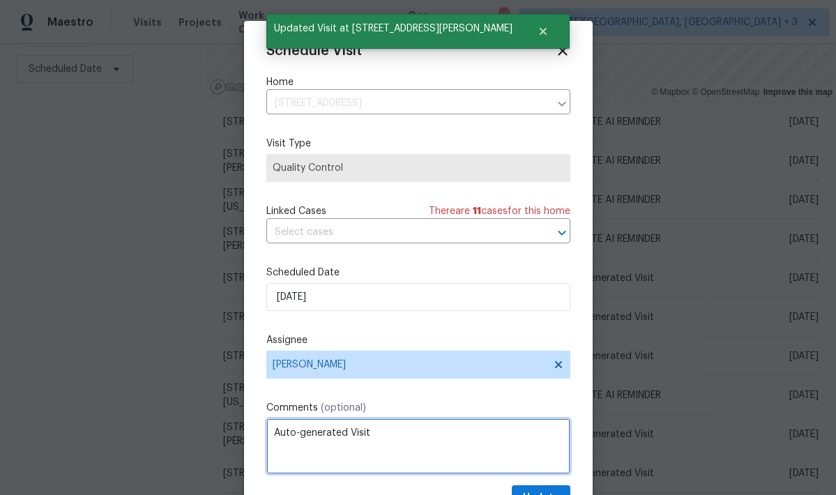
click at [342, 434] on textarea "Auto-generated Visit" at bounding box center [418, 446] width 304 height 56
paste textarea "NAVIGATE AI REMINDER"
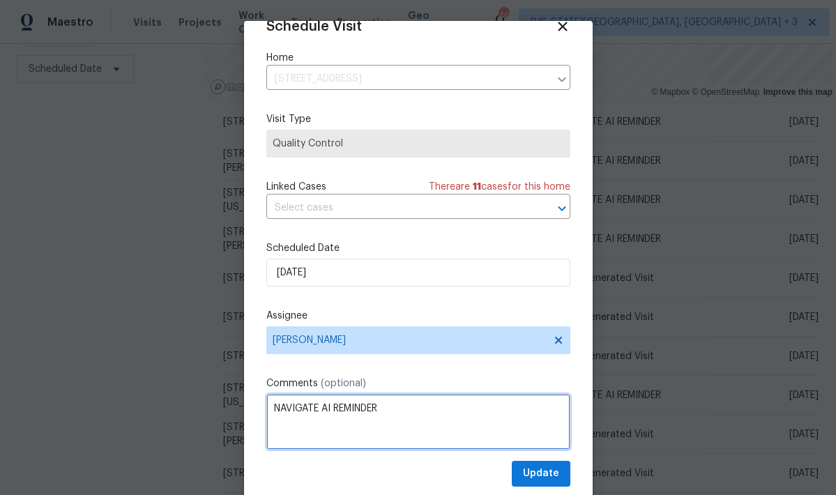
type textarea "NAVIGATE AI REMINDER"
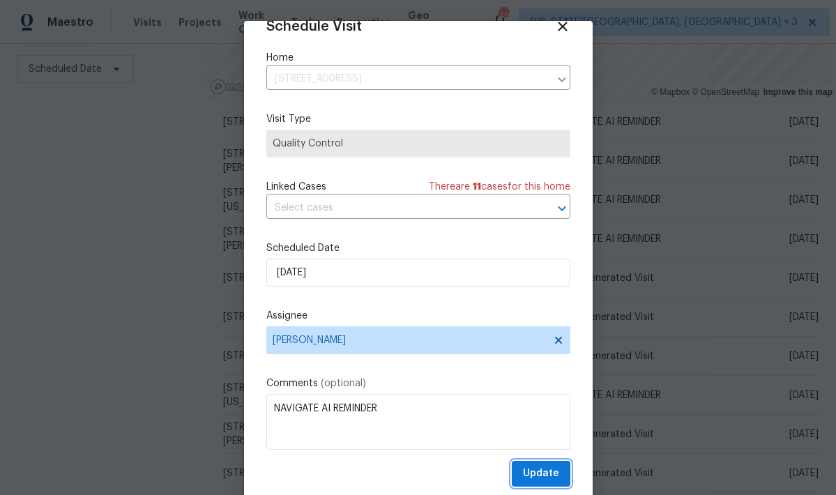
click at [539, 470] on span "Update" at bounding box center [541, 473] width 36 height 17
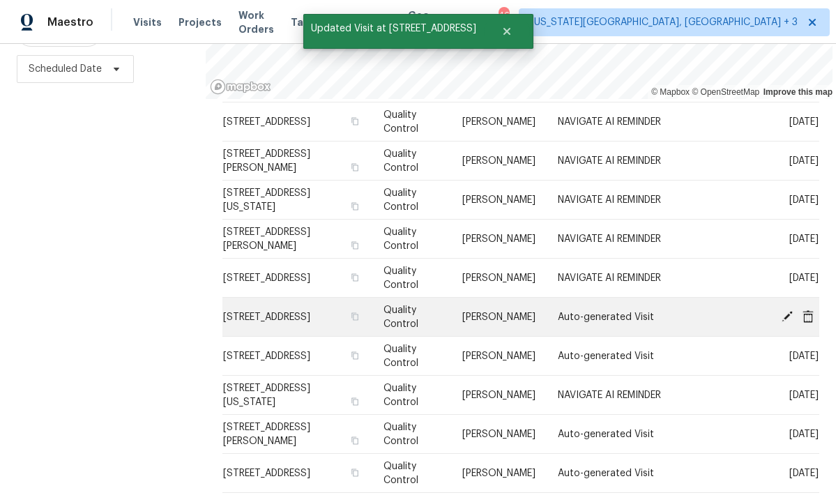
click at [787, 315] on icon at bounding box center [787, 315] width 11 height 11
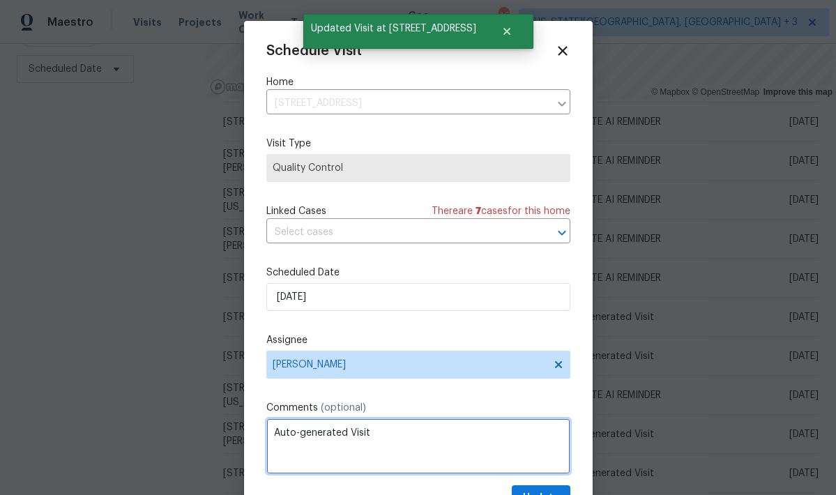
click at [344, 434] on textarea "Auto-generated Visit" at bounding box center [418, 446] width 304 height 56
paste textarea "NAVIGATE AI REMINDER"
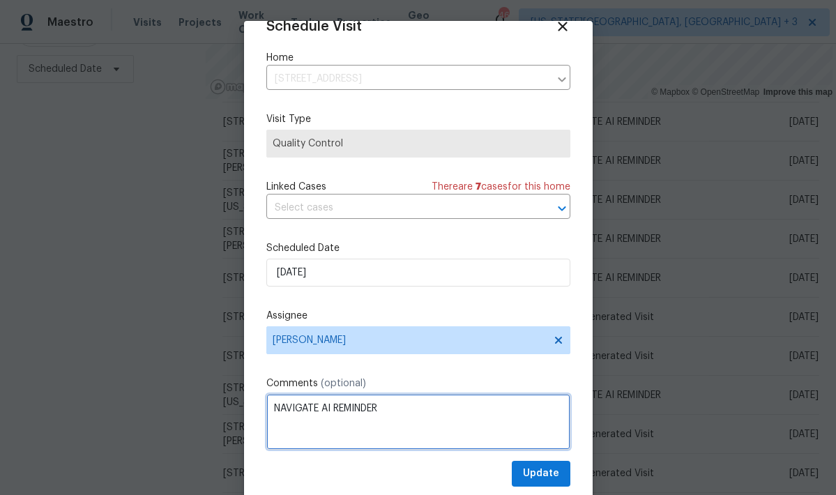
type textarea "NAVIGATE AI REMINDER"
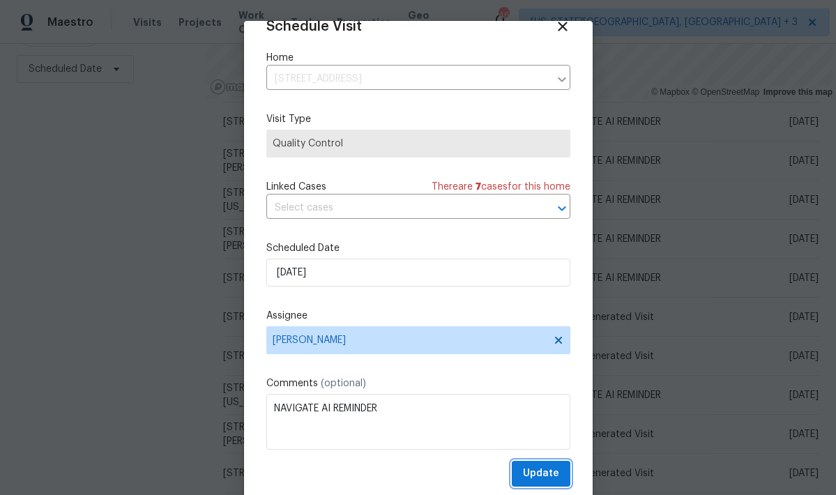
click at [525, 465] on button "Update" at bounding box center [541, 474] width 59 height 26
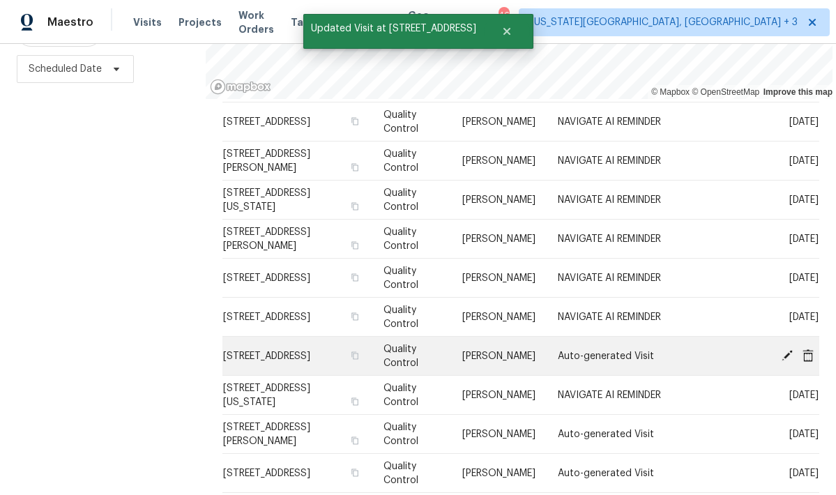
click at [789, 350] on icon at bounding box center [787, 355] width 13 height 13
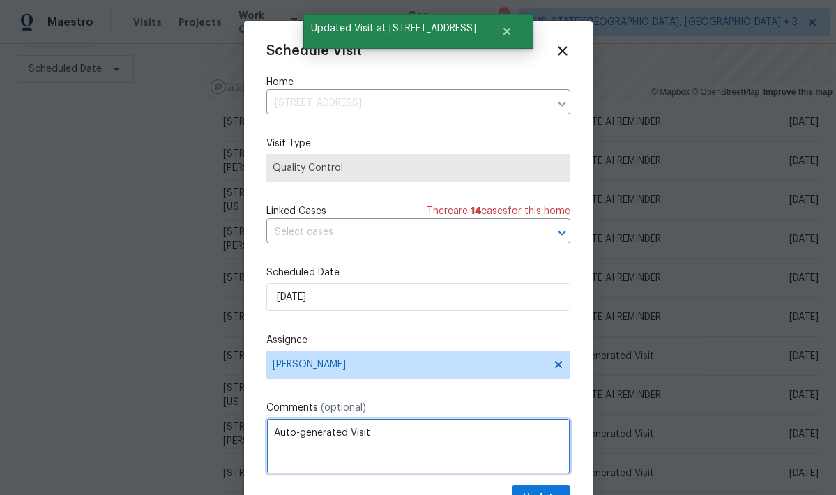
click at [347, 438] on textarea "Auto-generated Visit" at bounding box center [418, 446] width 304 height 56
paste textarea "NAVIGATE AI REMINDER"
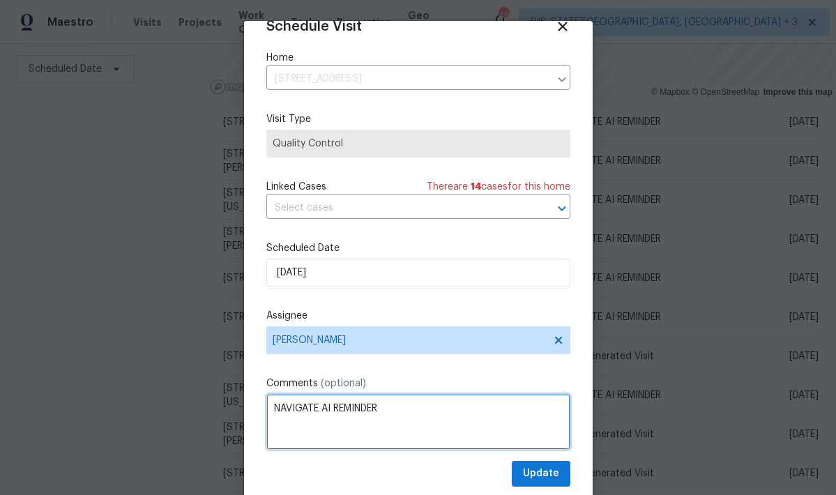
type textarea "NAVIGATE AI REMINDER"
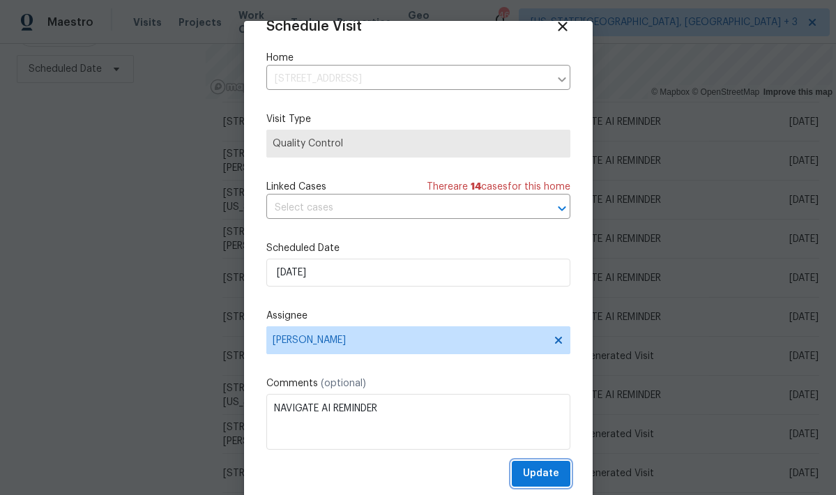
click at [533, 475] on span "Update" at bounding box center [541, 473] width 36 height 17
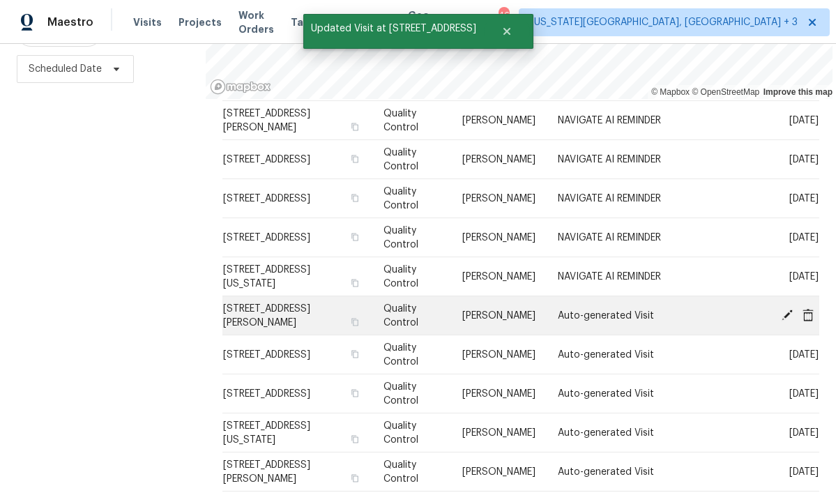
scroll to position [245, 0]
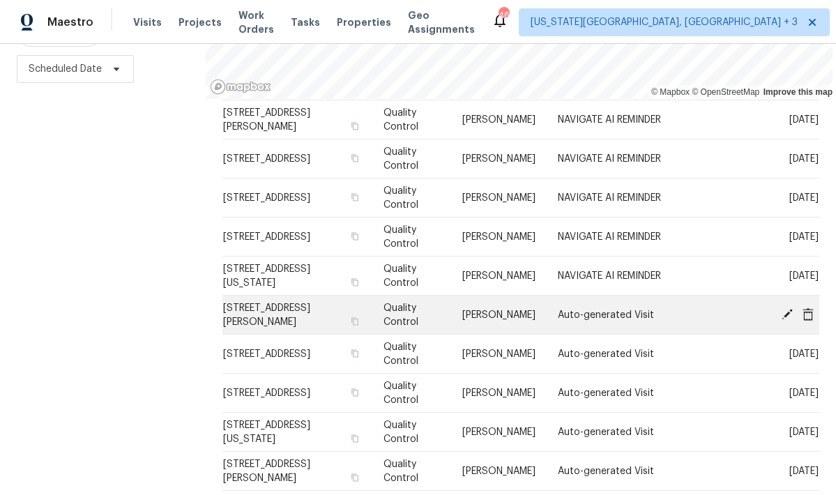
click at [789, 317] on icon at bounding box center [787, 313] width 13 height 13
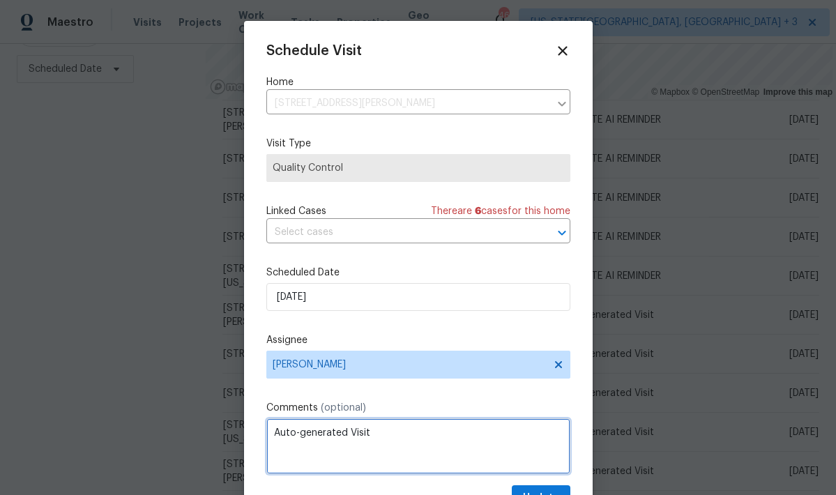
click at [335, 436] on textarea "Auto-generated Visit" at bounding box center [418, 446] width 304 height 56
paste textarea "NAVIGATE AI REMINDER"
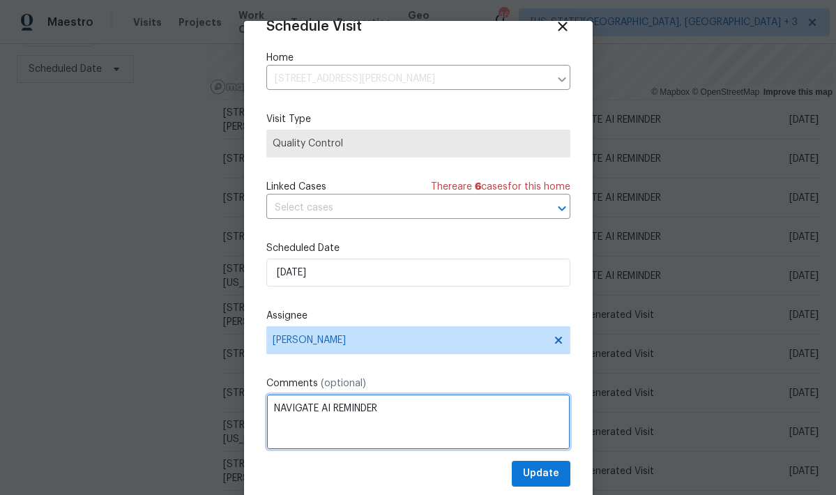
scroll to position [24, 0]
type textarea "NAVIGATE AI REMINDER"
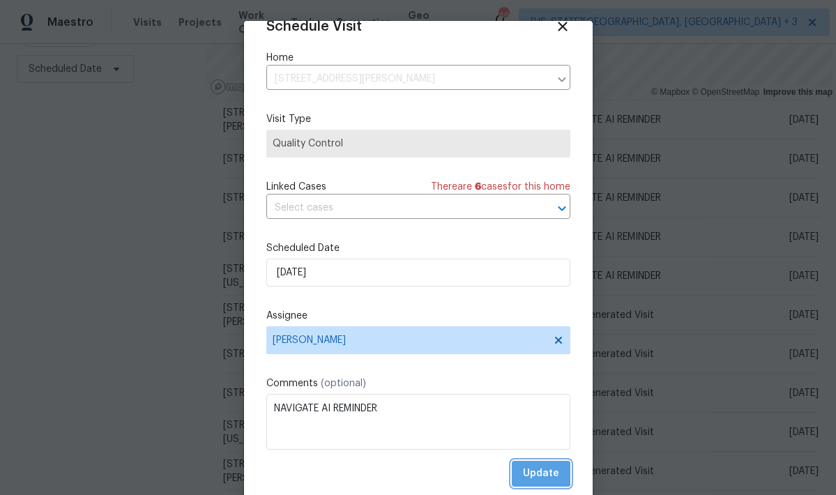
click at [538, 466] on span "Update" at bounding box center [541, 473] width 36 height 17
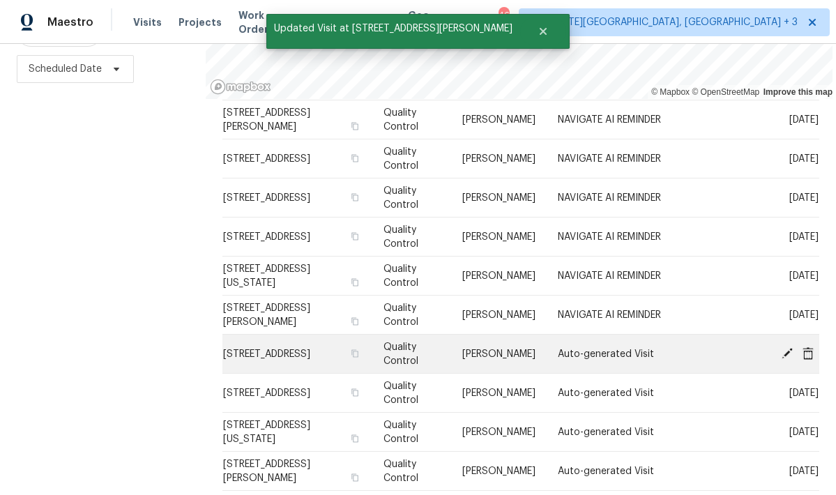
click at [790, 353] on icon at bounding box center [787, 353] width 13 height 13
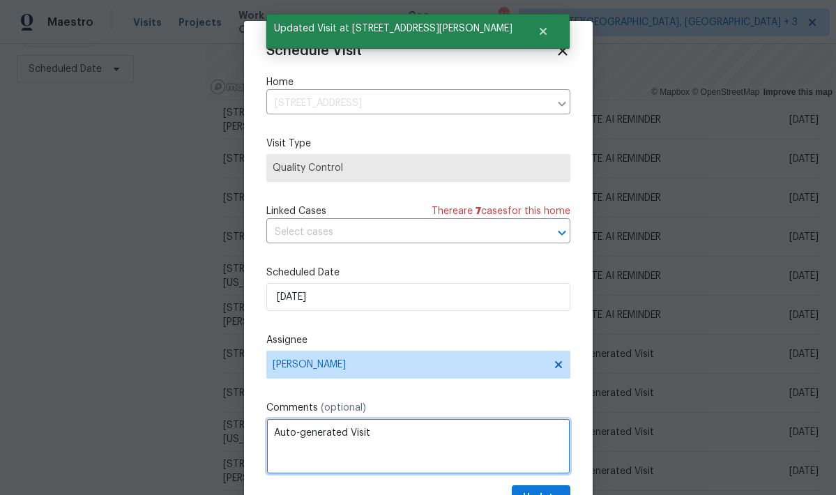
click at [344, 438] on textarea "Auto-generated Visit" at bounding box center [418, 446] width 304 height 56
paste textarea "NAVIGATE AI REMINDER"
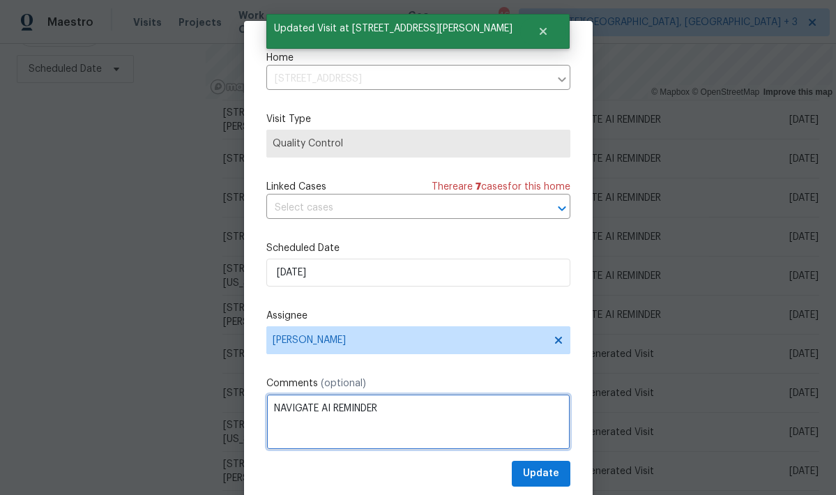
type textarea "NAVIGATE AI REMINDER"
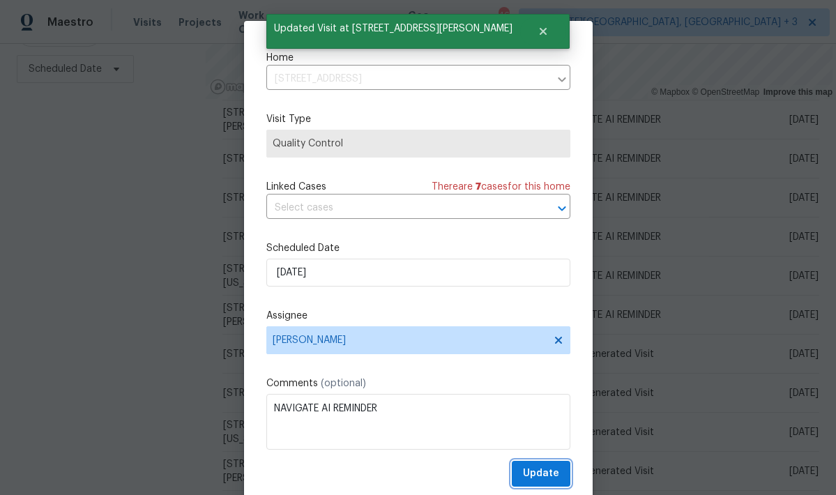
click at [538, 469] on span "Update" at bounding box center [541, 473] width 36 height 17
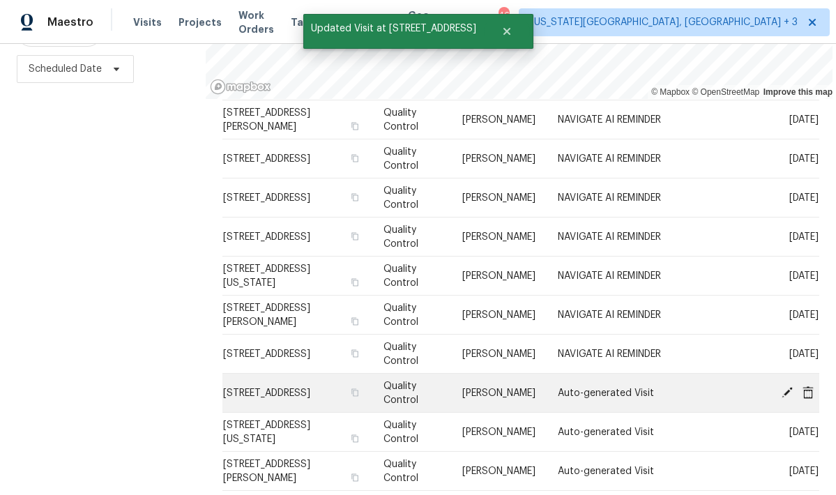
click at [791, 393] on icon at bounding box center [787, 392] width 13 height 13
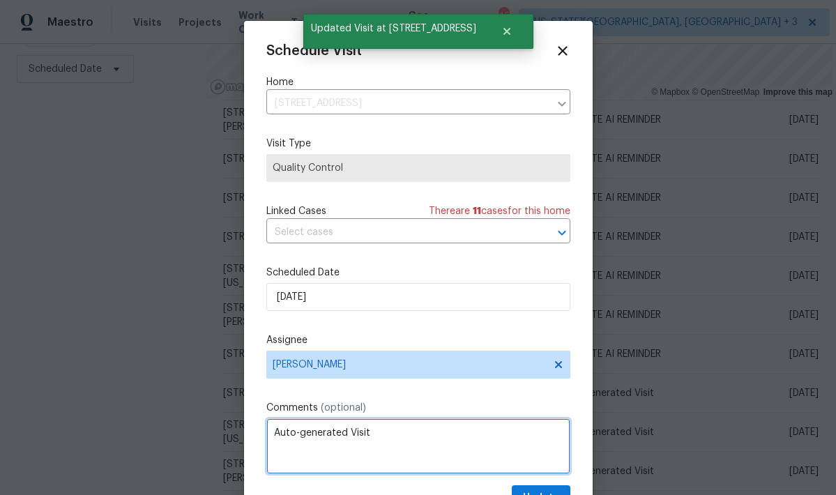
click at [331, 439] on textarea "Auto-generated Visit" at bounding box center [418, 446] width 304 height 56
paste textarea "NAVIGATE AI REMINDER"
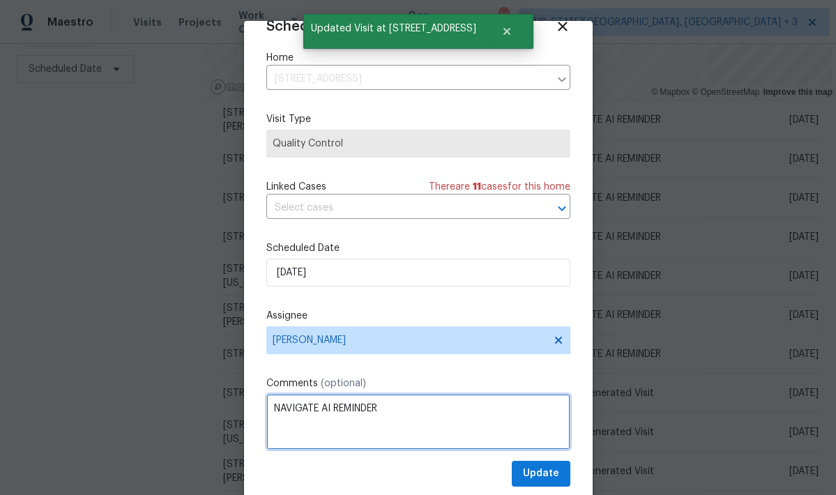
type textarea "NAVIGATE AI REMINDER"
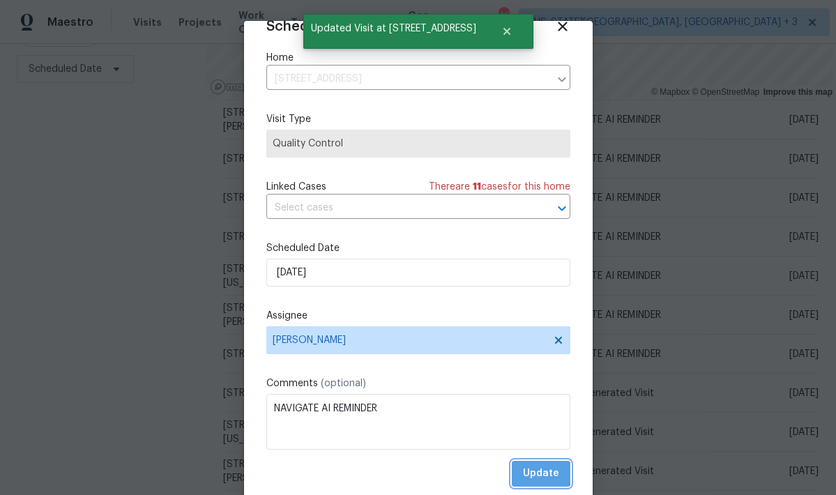
click at [522, 469] on button "Update" at bounding box center [541, 474] width 59 height 26
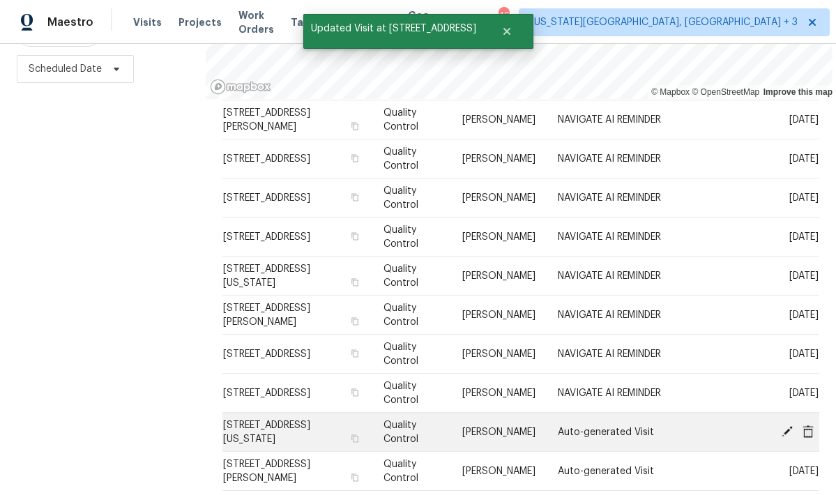
click at [785, 433] on icon at bounding box center [787, 430] width 11 height 11
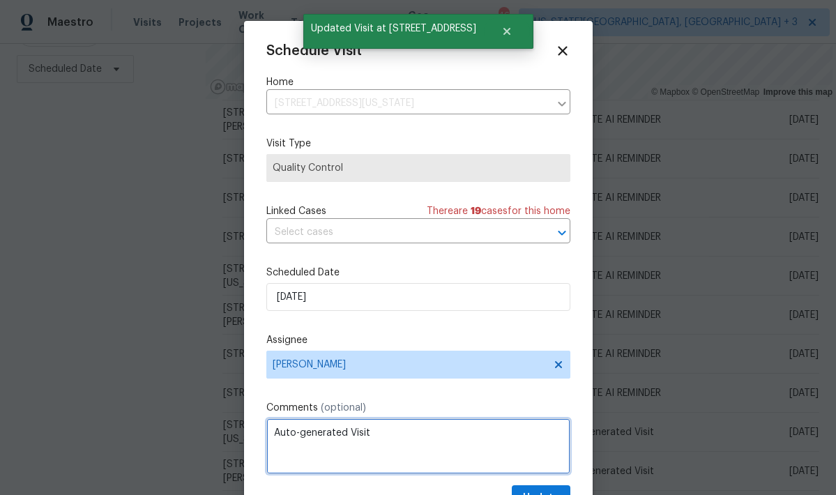
click at [341, 434] on textarea "Auto-generated Visit" at bounding box center [418, 446] width 304 height 56
paste textarea "NAVIGATE AI REMINDER"
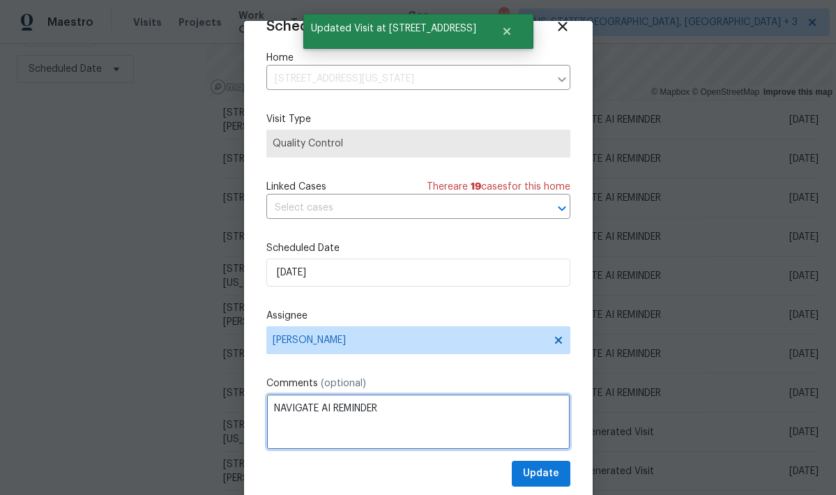
type textarea "NAVIGATE AI REMINDER"
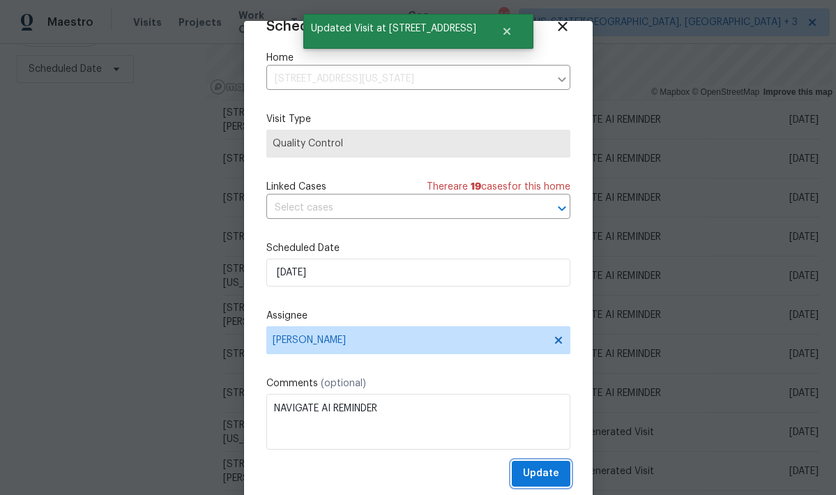
click at [540, 471] on span "Update" at bounding box center [541, 473] width 36 height 17
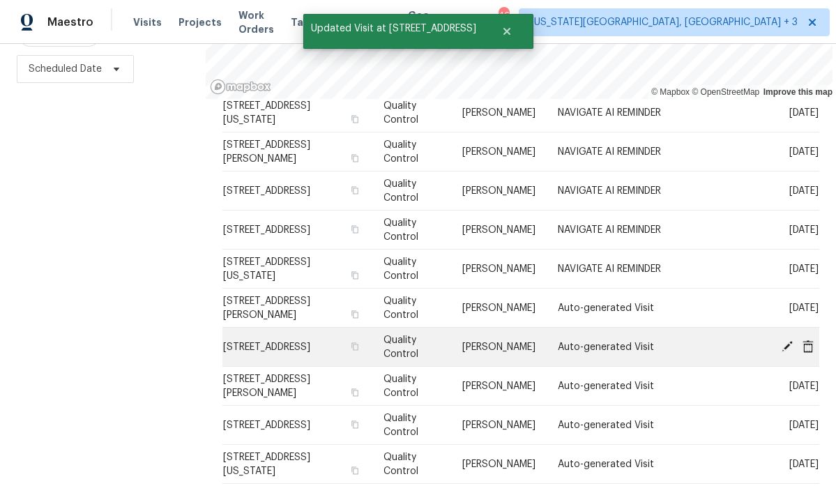
scroll to position [408, 0]
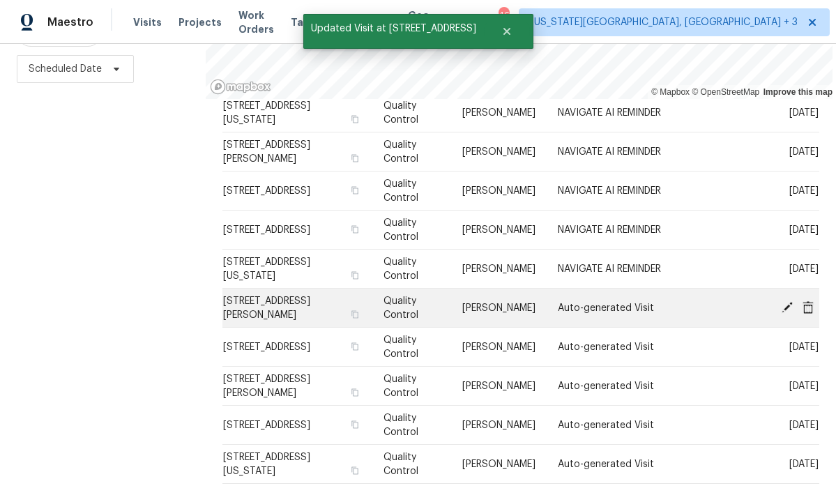
click at [786, 307] on icon at bounding box center [787, 306] width 11 height 11
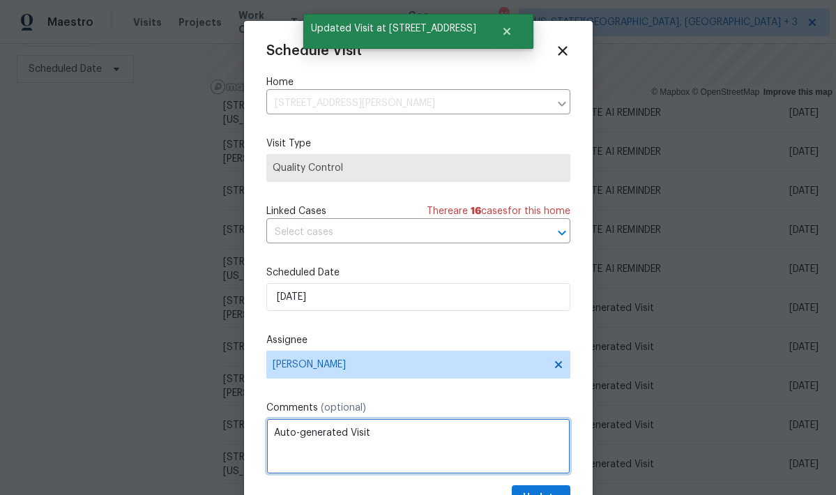
click at [310, 436] on textarea "Auto-generated Visit" at bounding box center [418, 446] width 304 height 56
paste textarea "NAVIGATE AI REMINDER"
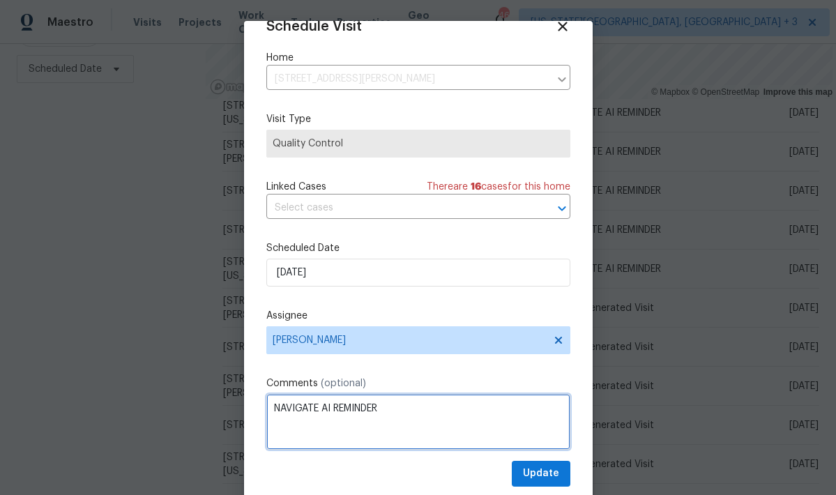
scroll to position [24, 0]
type textarea "NAVIGATE AI REMINDER"
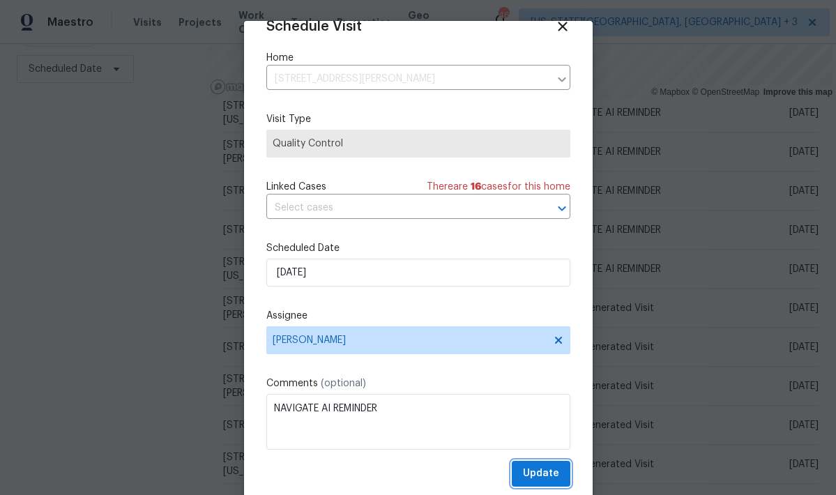
click at [547, 466] on span "Update" at bounding box center [541, 473] width 36 height 17
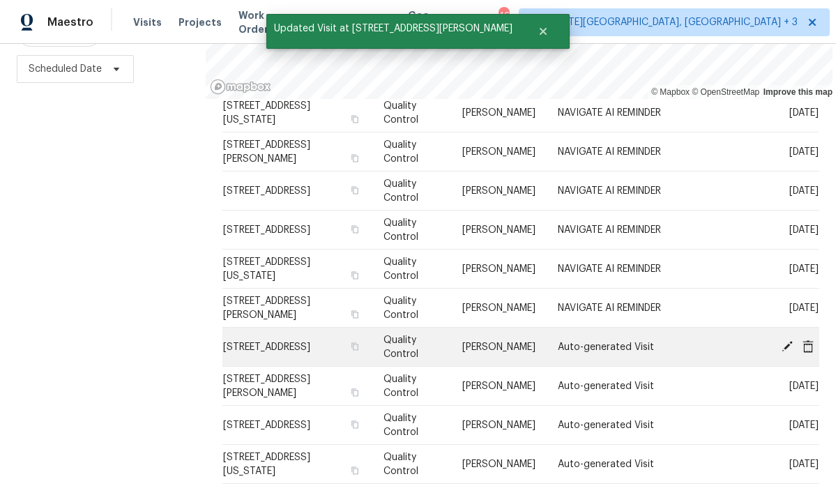
click at [782, 349] on icon at bounding box center [787, 345] width 11 height 11
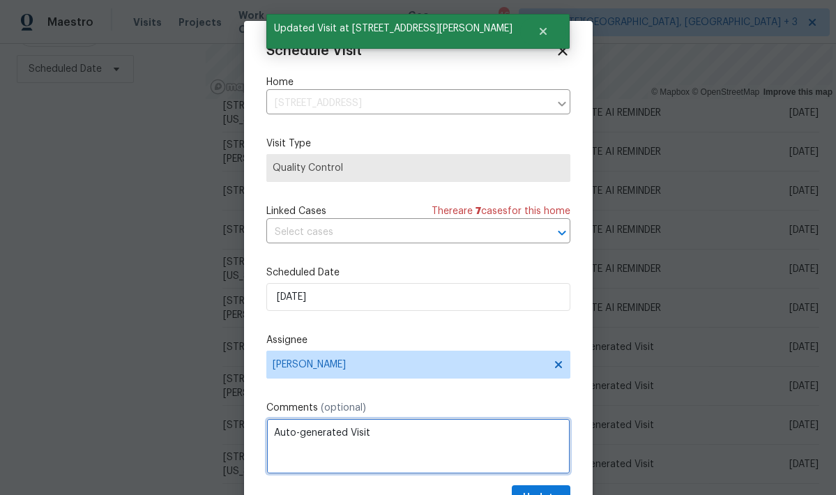
click at [319, 438] on textarea "Auto-generated Visit" at bounding box center [418, 446] width 304 height 56
paste textarea "NAVIGATE AI REMINDER"
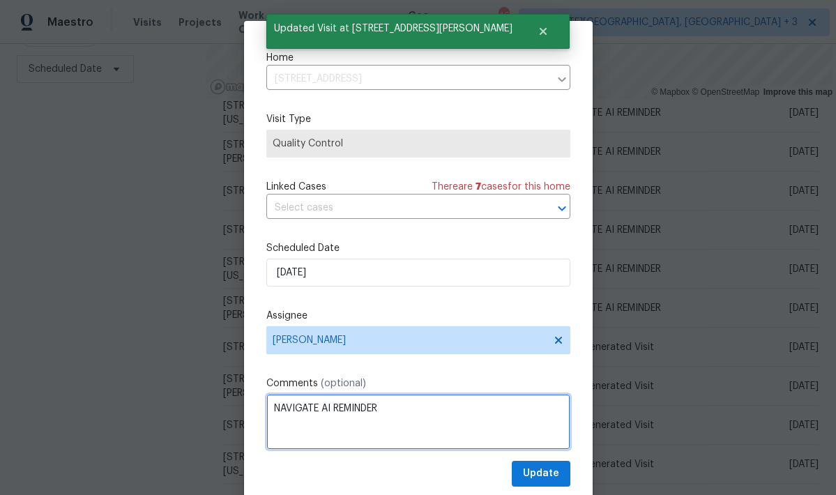
type textarea "NAVIGATE AI REMINDER"
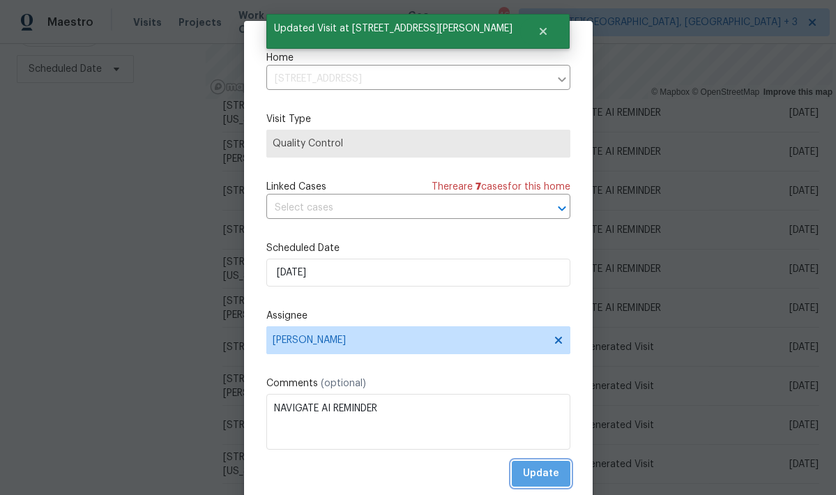
click at [552, 465] on button "Update" at bounding box center [541, 474] width 59 height 26
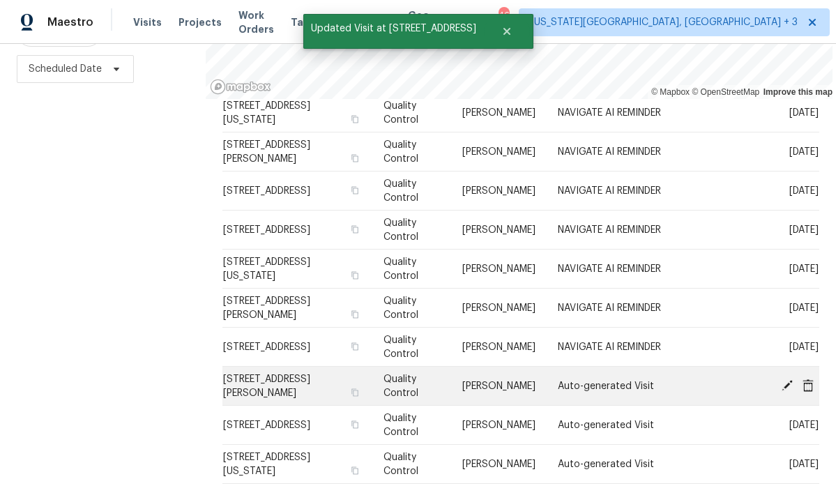
click at [789, 385] on icon at bounding box center [787, 384] width 11 height 11
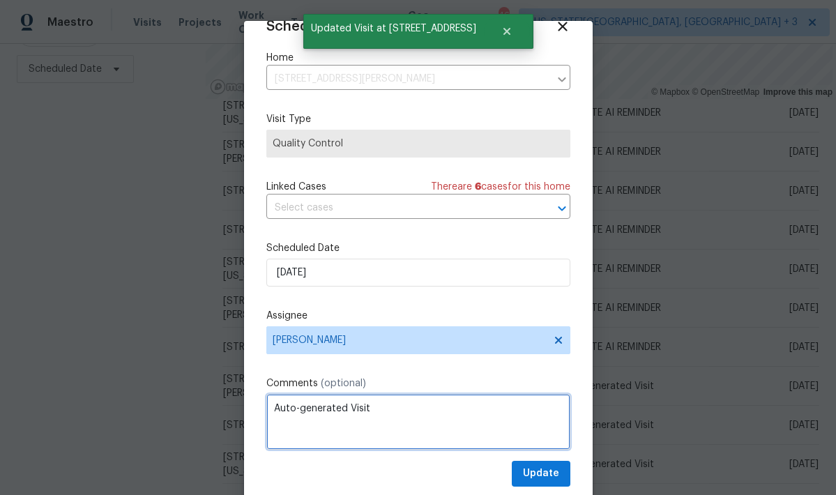
click at [366, 409] on textarea "Auto-generated Visit" at bounding box center [418, 422] width 304 height 56
paste textarea "NAVIGATE AI REMINDER"
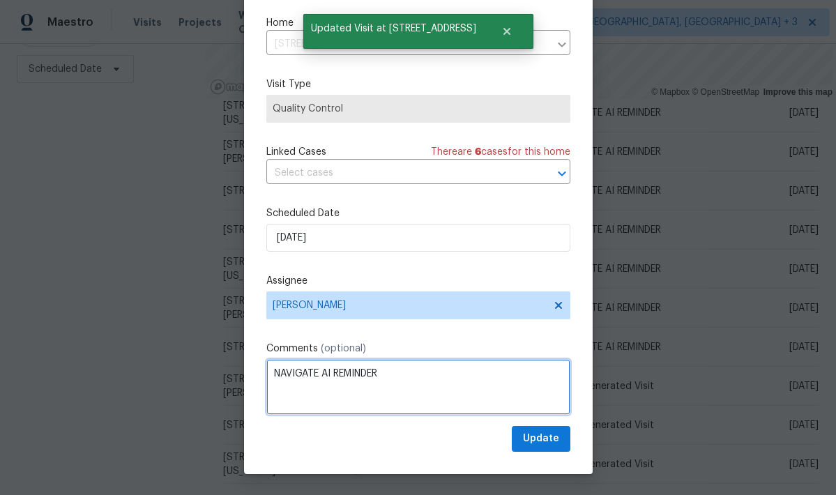
scroll to position [35, 0]
type textarea "NAVIGATE AI REMINDER"
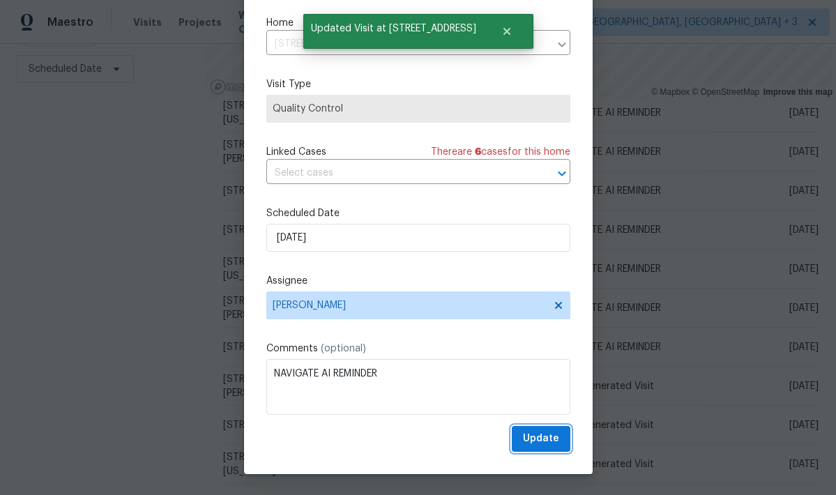
click at [549, 434] on span "Update" at bounding box center [541, 438] width 36 height 17
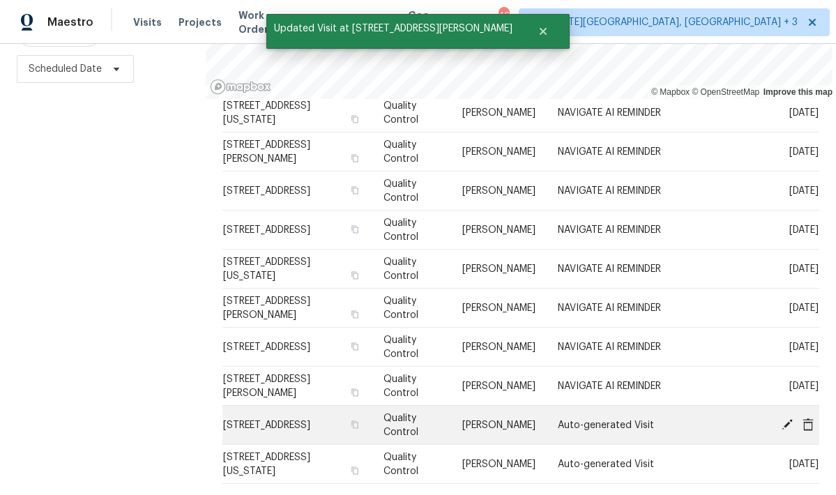
click at [785, 422] on icon at bounding box center [787, 424] width 13 height 13
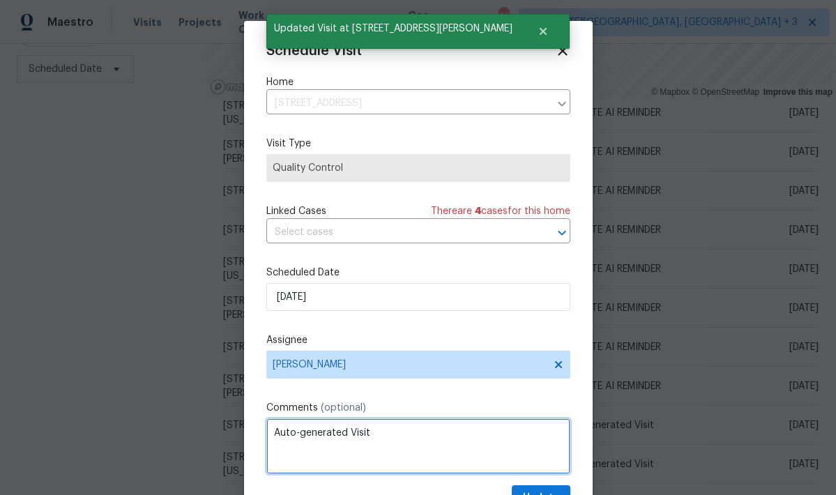
click at [362, 437] on textarea "Auto-generated Visit" at bounding box center [418, 446] width 304 height 56
paste textarea "NAVIGATE AI REMINDER"
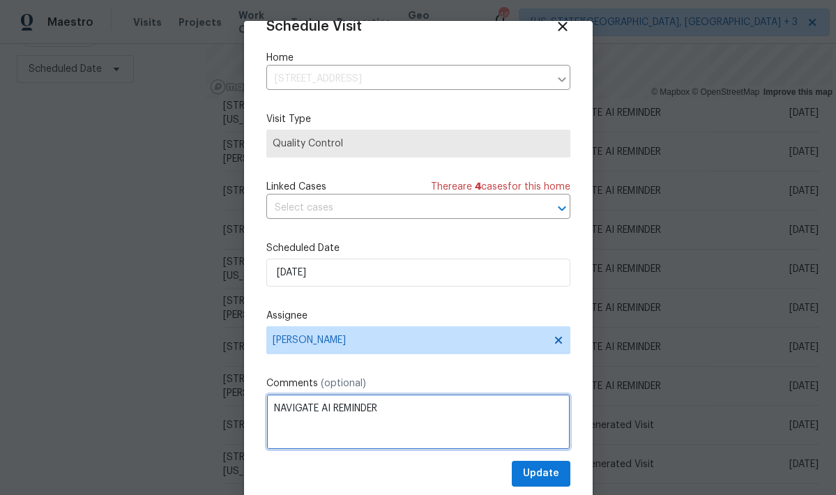
scroll to position [24, 0]
type textarea "NAVIGATE AI REMINDER"
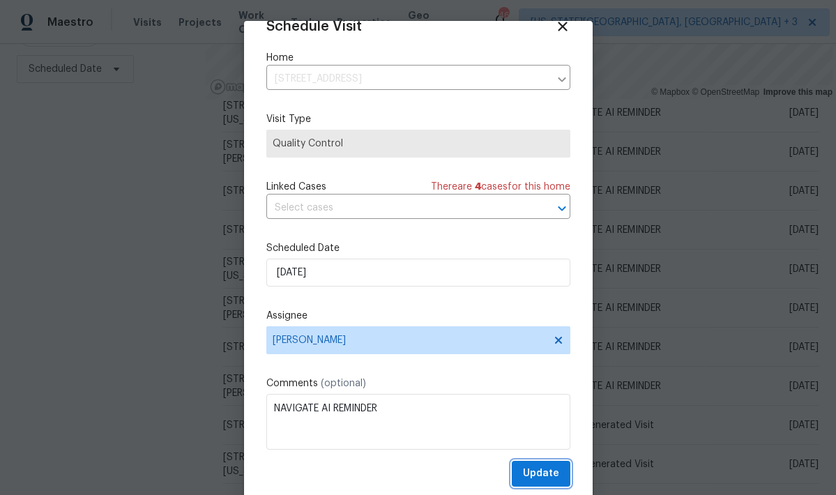
click at [539, 477] on span "Update" at bounding box center [541, 473] width 36 height 17
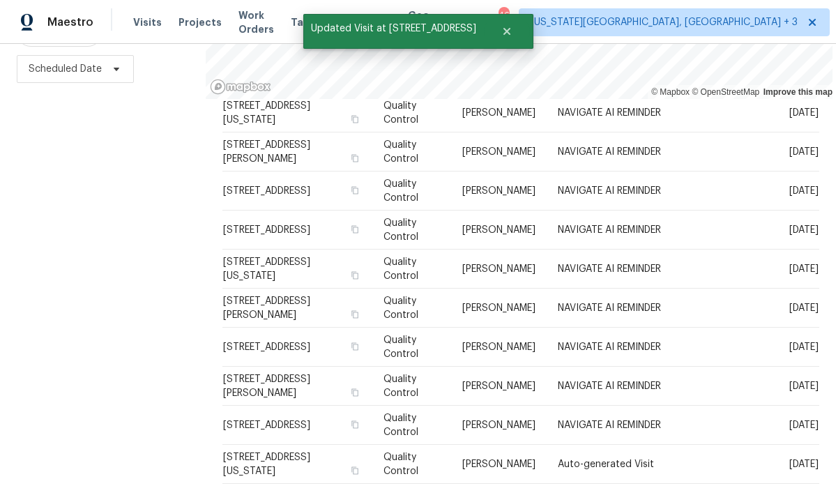
scroll to position [0, 0]
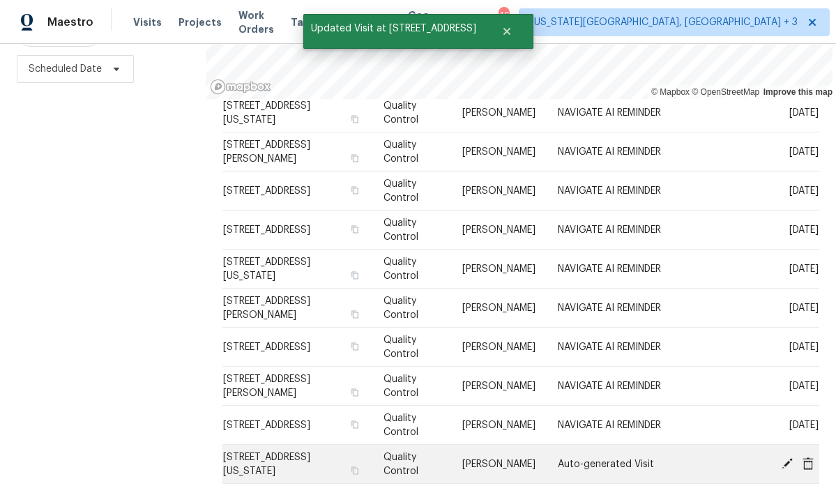
click at [782, 460] on icon at bounding box center [787, 463] width 13 height 13
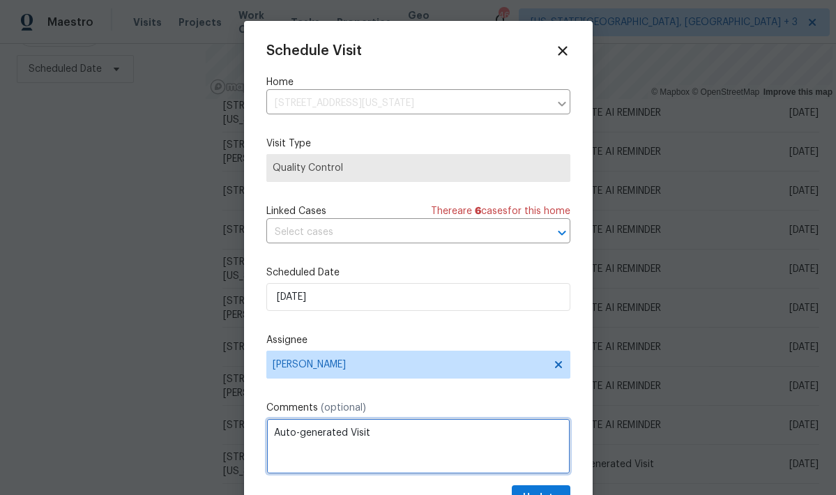
click at [344, 441] on textarea "Auto-generated Visit" at bounding box center [418, 446] width 304 height 56
paste textarea "NAVIGATE AI REMINDER"
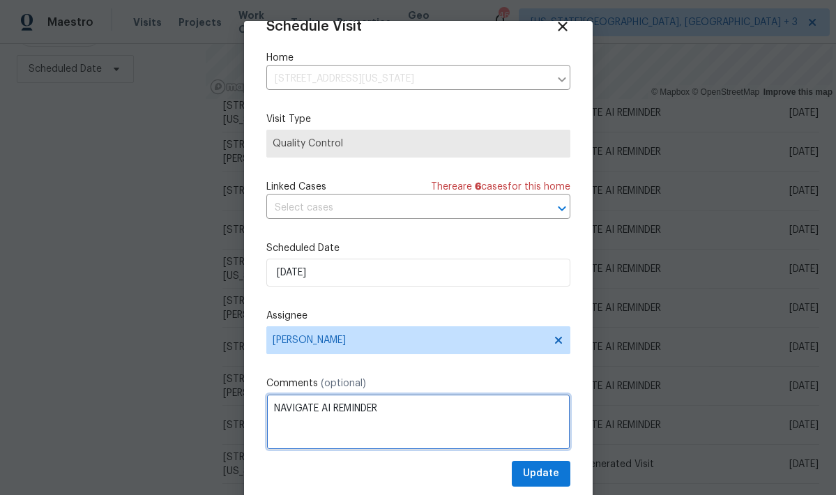
scroll to position [24, 0]
type textarea "NAVIGATE AI REMINDER"
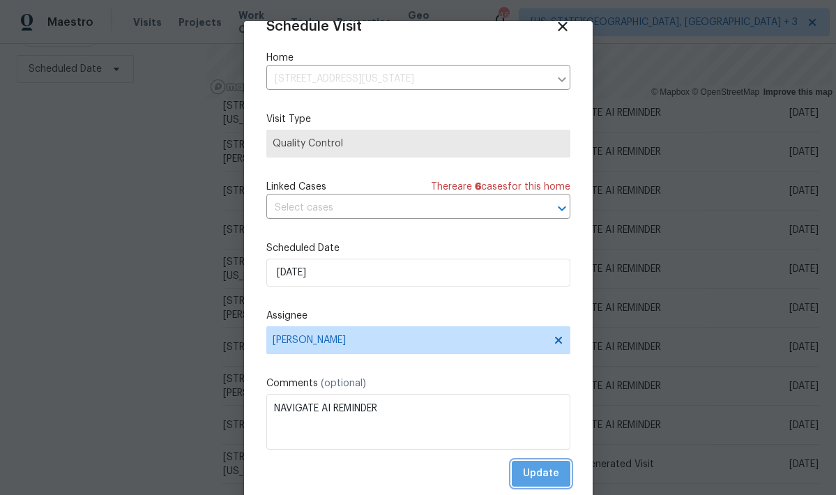
click at [542, 466] on span "Update" at bounding box center [541, 473] width 36 height 17
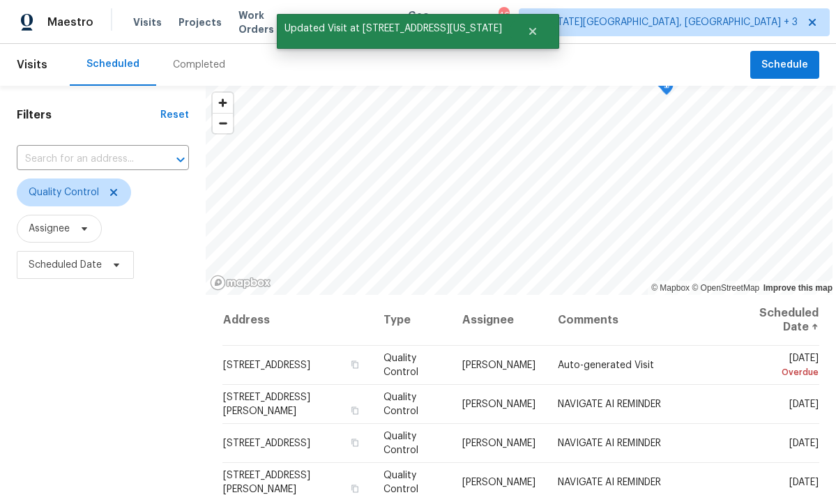
scroll to position [0, 0]
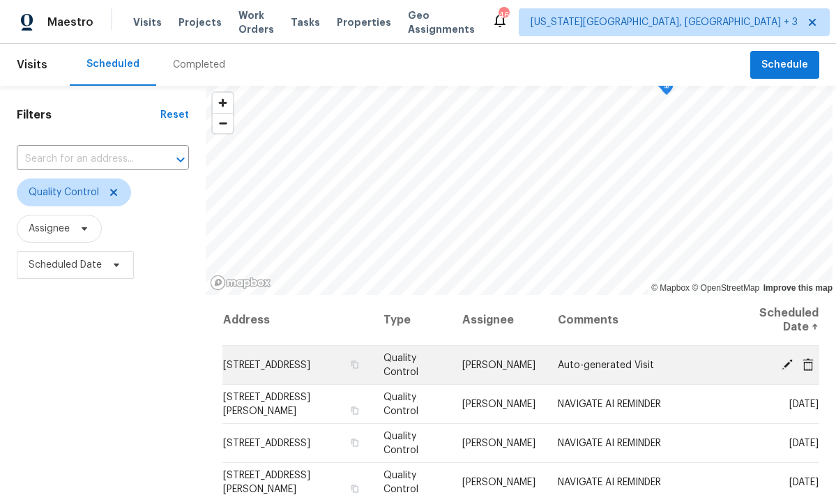
click at [791, 360] on icon at bounding box center [787, 363] width 11 height 11
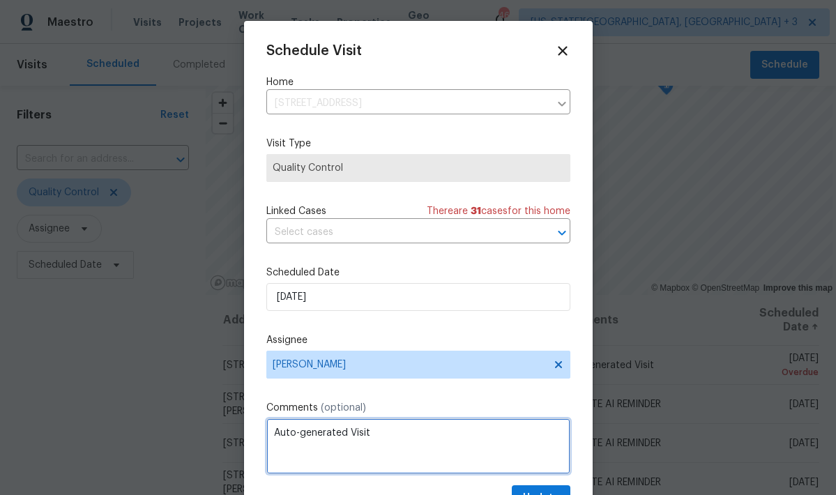
click at [332, 432] on textarea "Auto-generated Visit" at bounding box center [418, 446] width 304 height 56
paste textarea "NAVIGATE AI REMINDER"
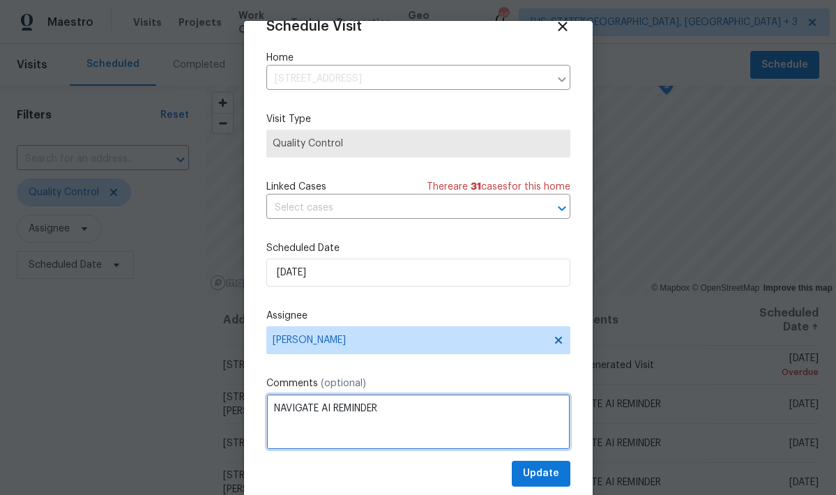
scroll to position [24, 0]
type textarea "NAVIGATE AI REMINDER"
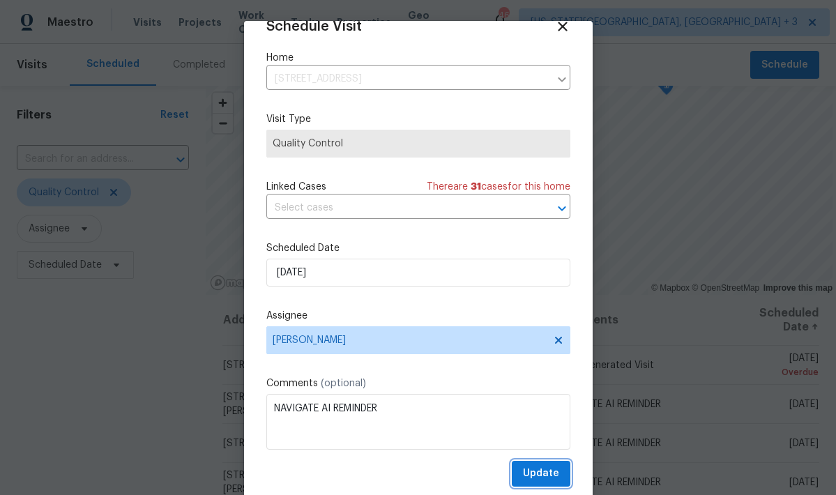
click at [539, 477] on span "Update" at bounding box center [541, 473] width 36 height 17
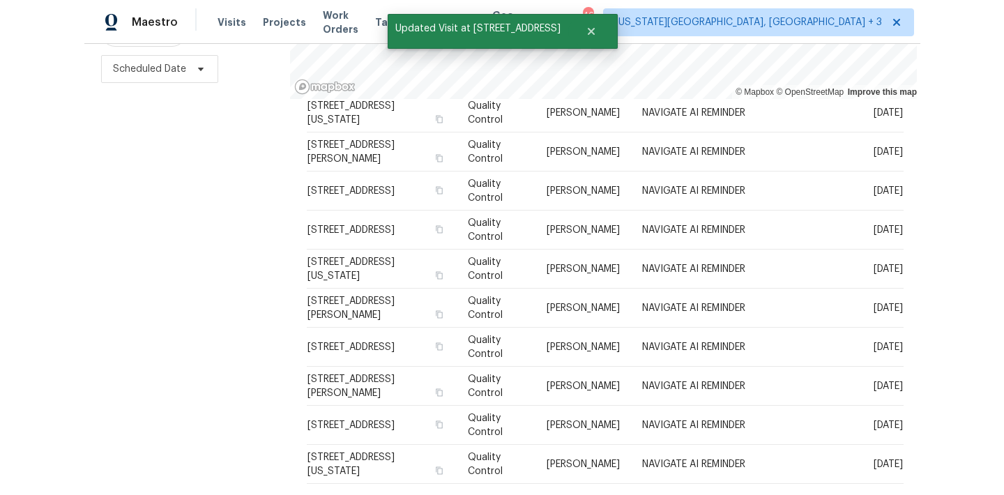
scroll to position [196, 0]
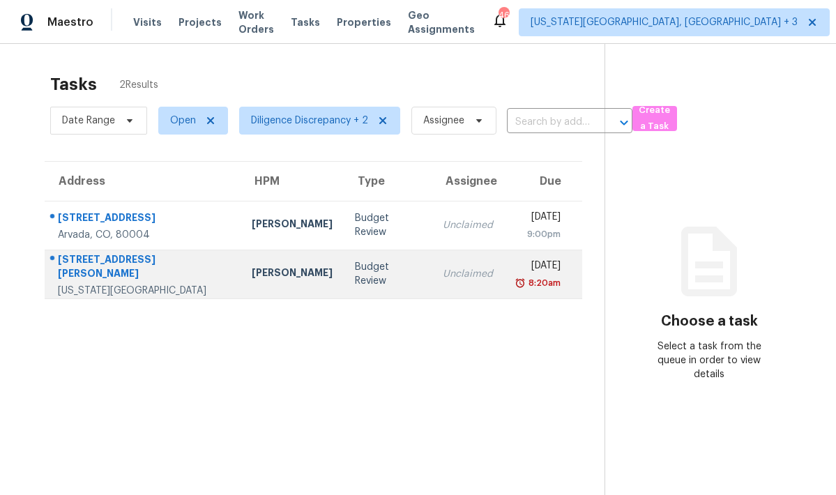
click at [542, 284] on div "8:20am" at bounding box center [543, 283] width 35 height 14
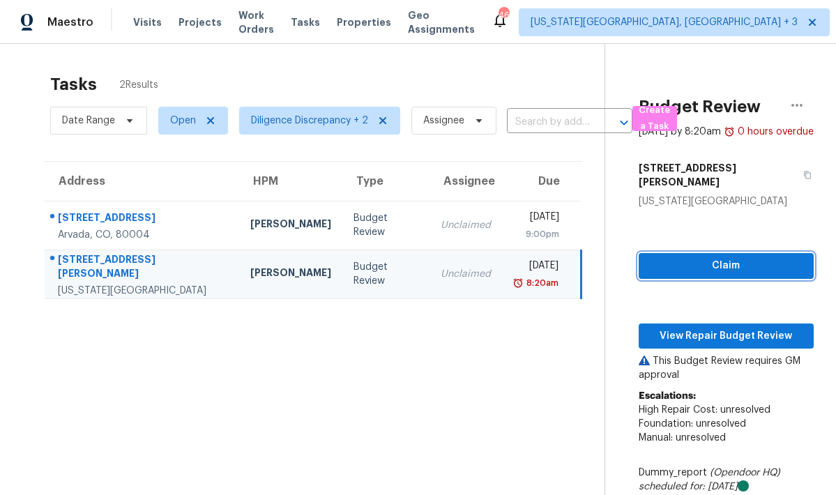
click at [704, 261] on span "Claim" at bounding box center [726, 265] width 153 height 17
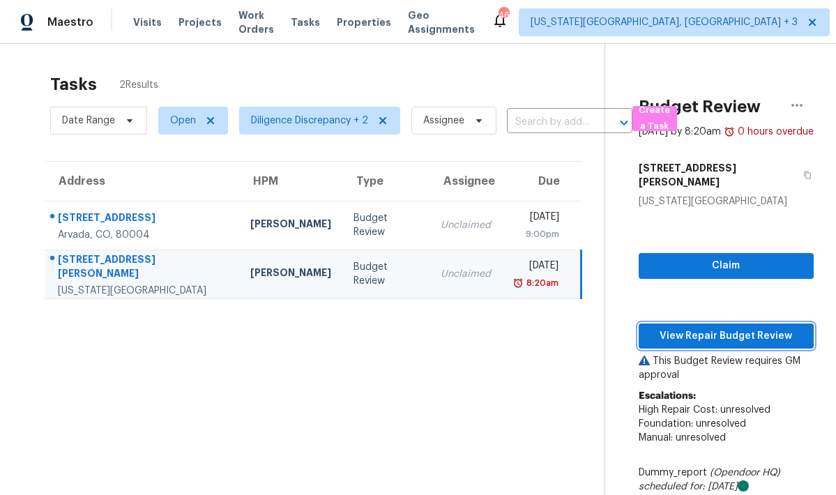
click at [715, 335] on span "View Repair Budget Review" at bounding box center [726, 336] width 153 height 17
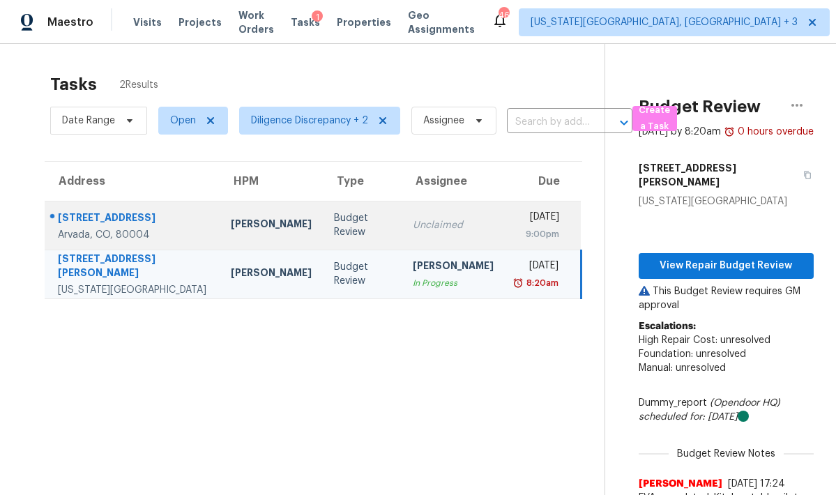
click at [402, 229] on td "Unclaimed" at bounding box center [453, 225] width 103 height 49
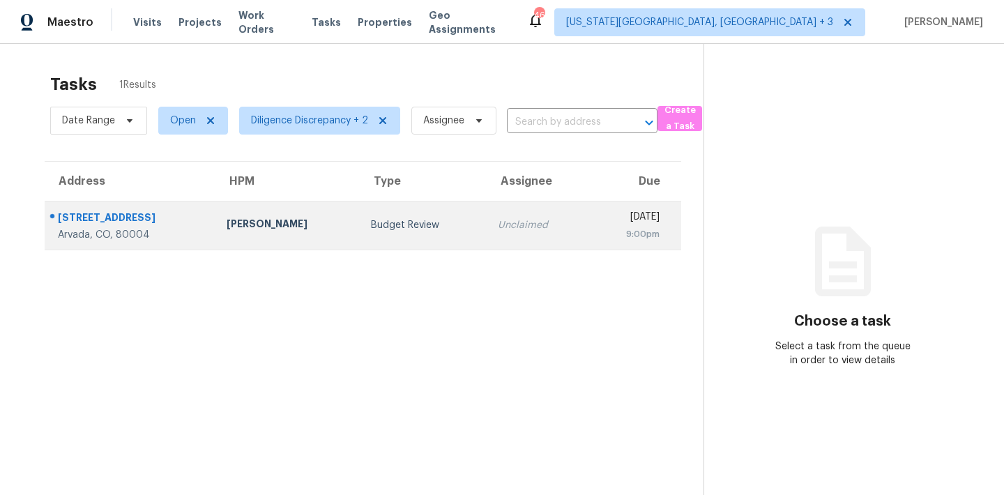
click at [588, 220] on td "[DATE] 9:00pm" at bounding box center [634, 225] width 93 height 49
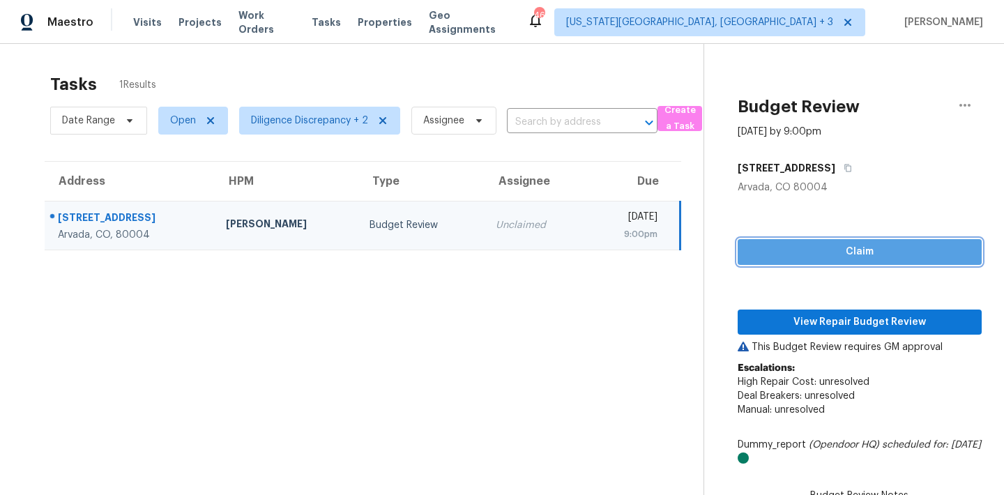
click at [816, 243] on button "Claim" at bounding box center [860, 252] width 244 height 26
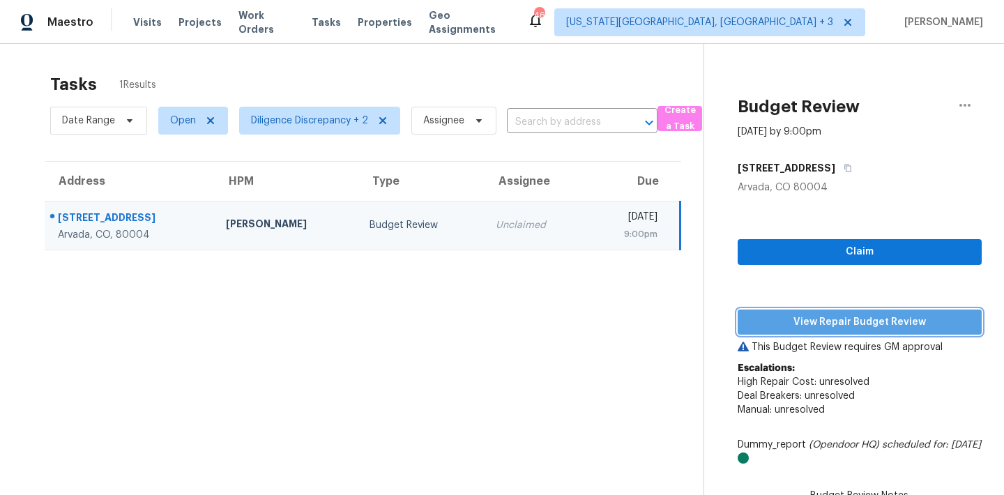
click at [822, 317] on span "View Repair Budget Review" at bounding box center [860, 322] width 222 height 17
